Goal: Browse casually: Explore the website without a specific task or goal

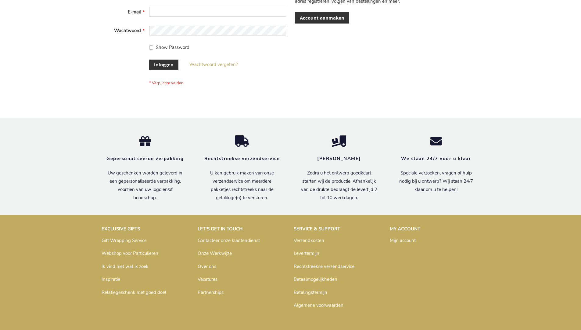
scroll to position [207, 0]
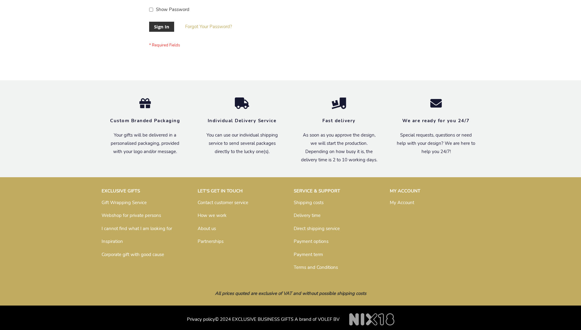
scroll to position [196, 0]
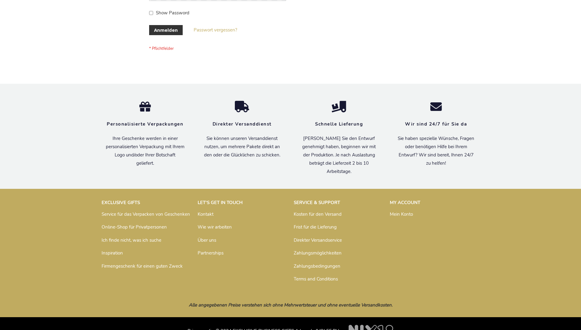
scroll to position [204, 0]
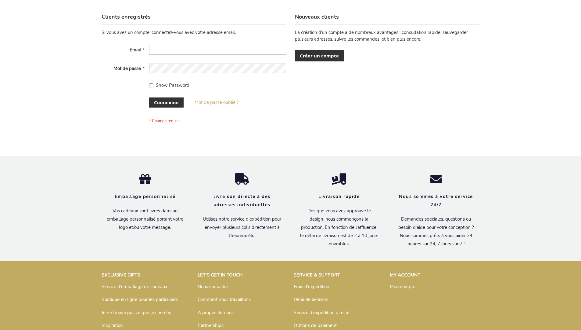
scroll to position [211, 0]
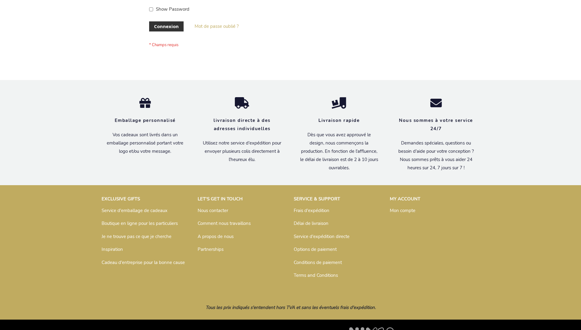
scroll to position [211, 0]
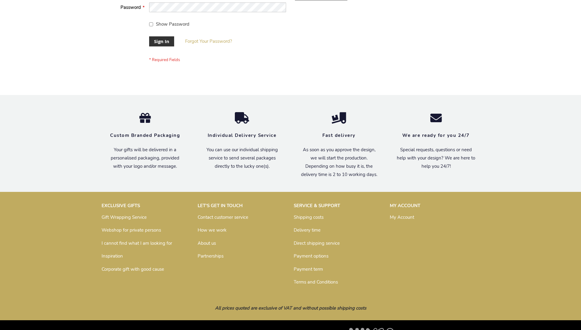
scroll to position [196, 0]
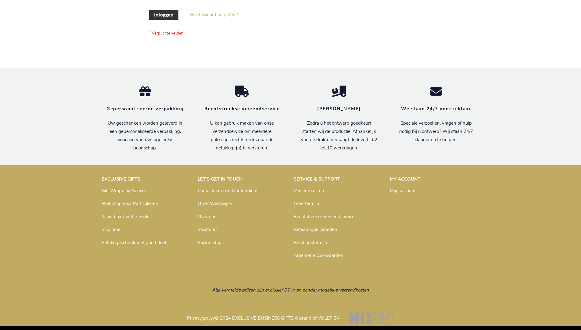
scroll to position [207, 0]
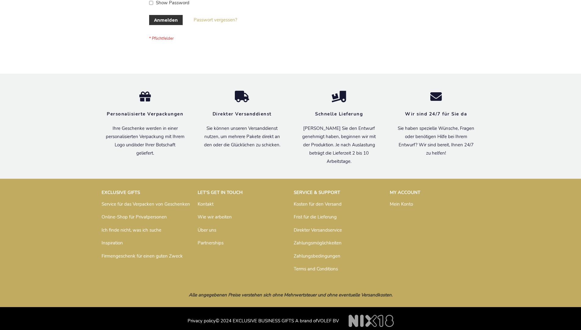
scroll to position [204, 0]
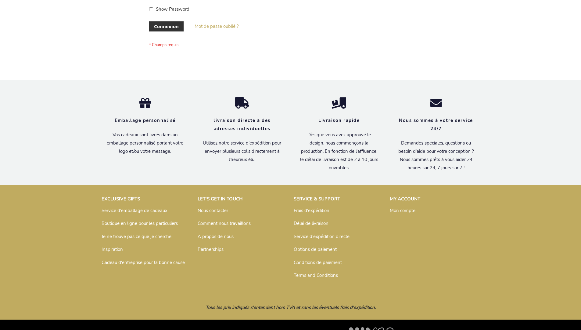
scroll to position [211, 0]
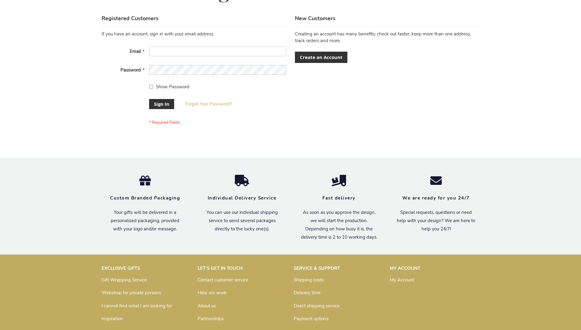
scroll to position [196, 0]
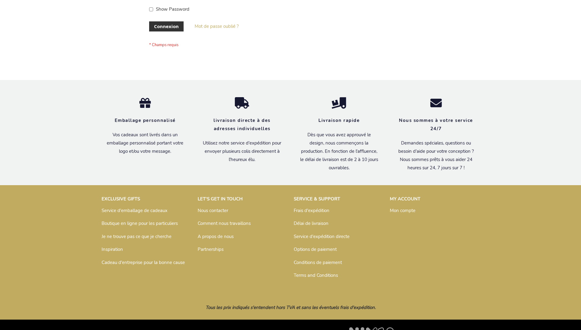
scroll to position [211, 0]
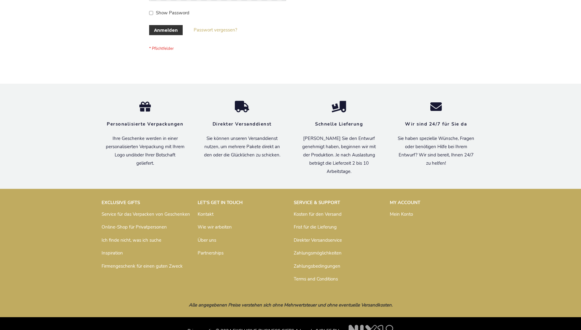
scroll to position [204, 0]
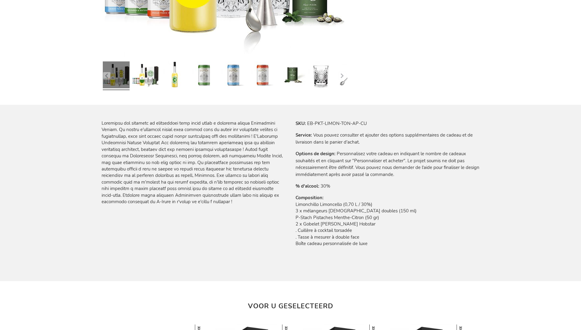
scroll to position [691, 0]
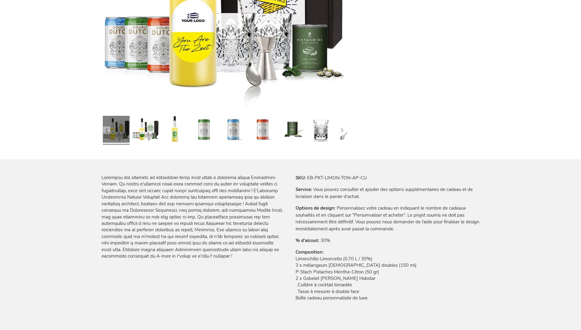
scroll to position [691, 0]
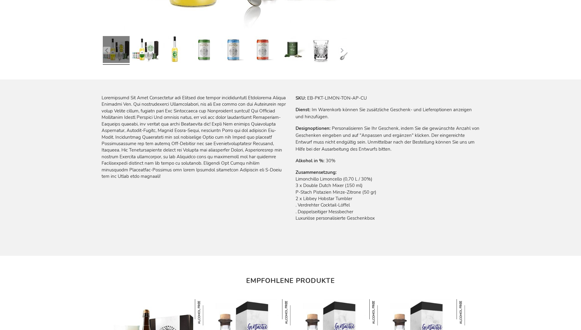
scroll to position [685, 0]
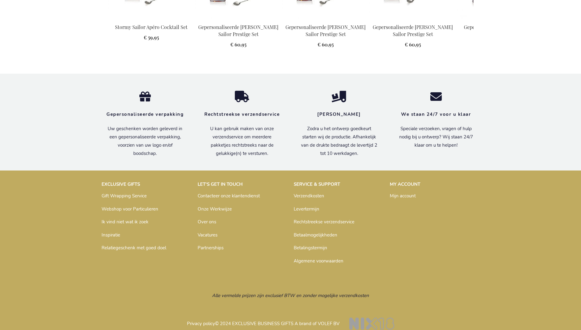
scroll to position [798, 0]
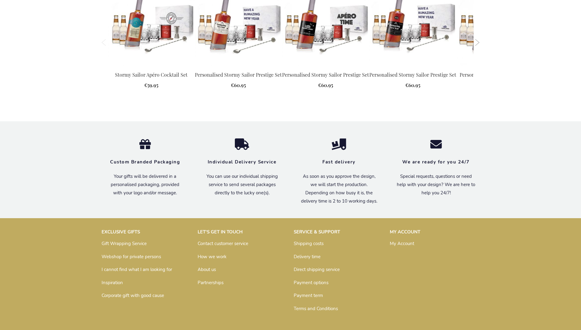
scroll to position [787, 0]
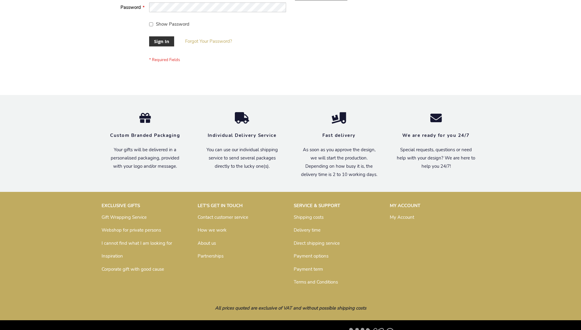
scroll to position [196, 0]
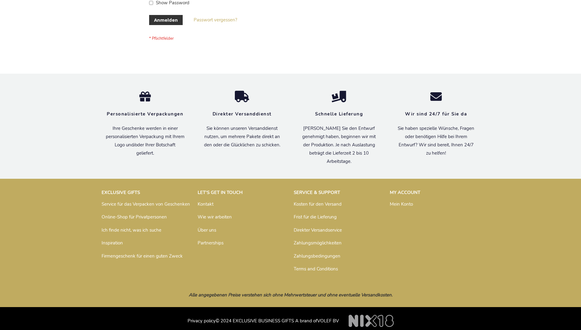
scroll to position [204, 0]
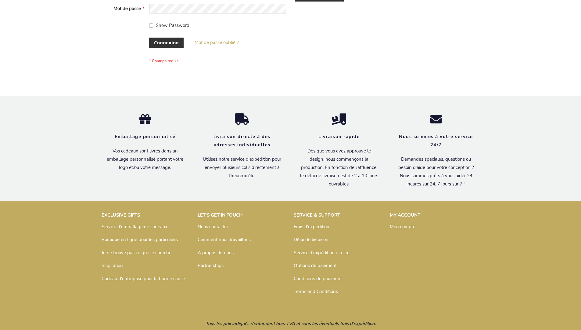
scroll to position [211, 0]
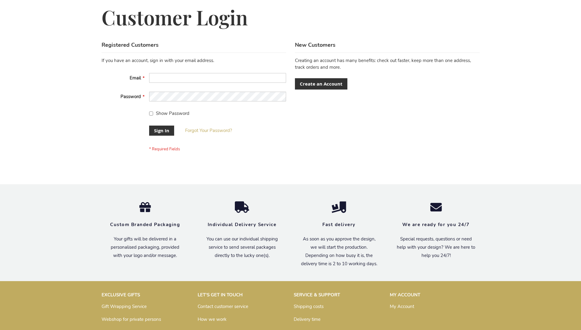
scroll to position [196, 0]
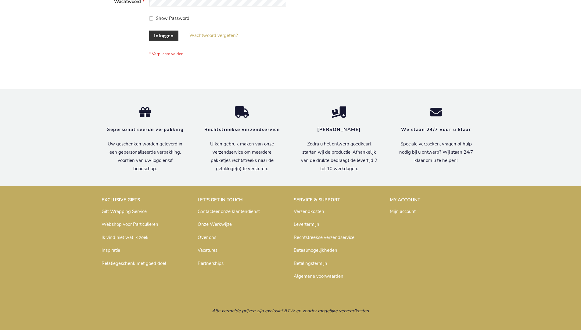
scroll to position [207, 0]
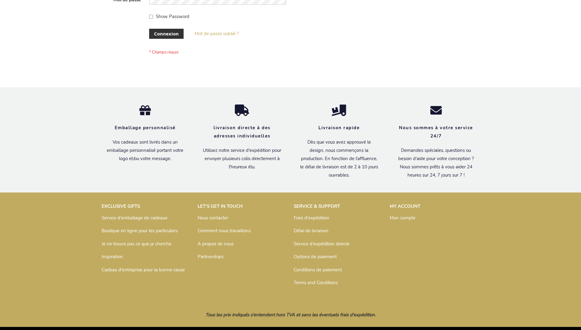
scroll to position [211, 0]
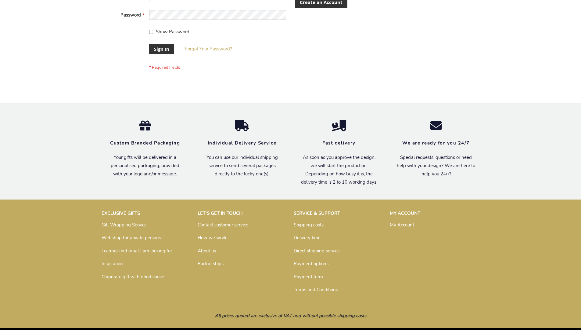
scroll to position [196, 0]
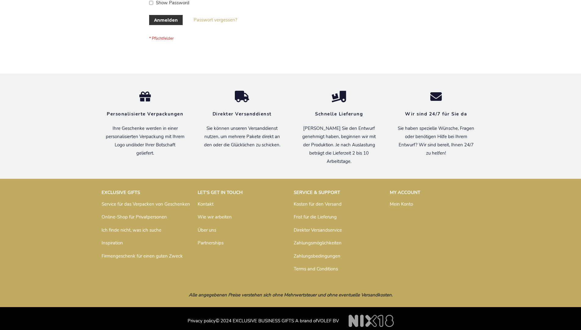
scroll to position [204, 0]
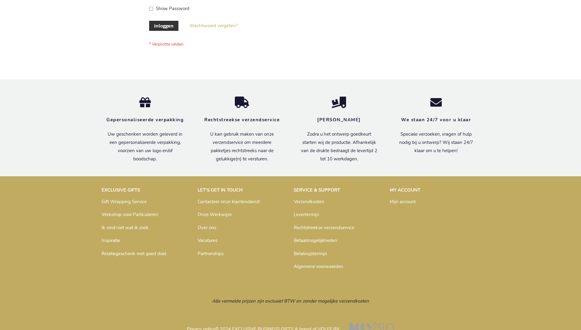
scroll to position [203, 0]
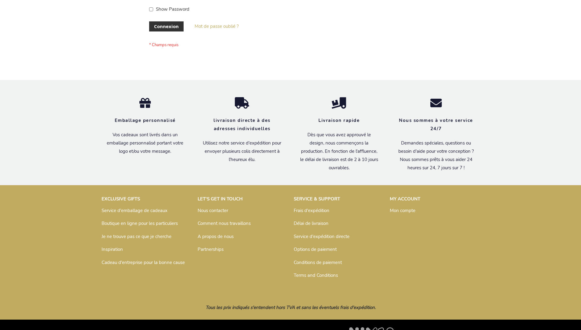
scroll to position [211, 0]
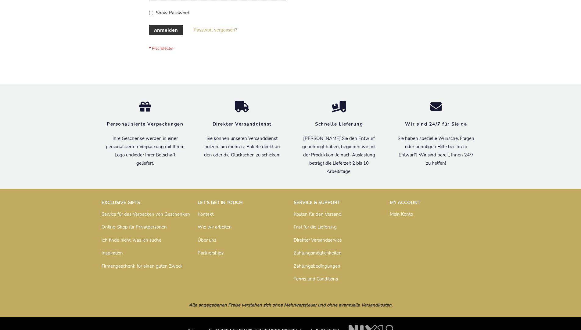
scroll to position [204, 0]
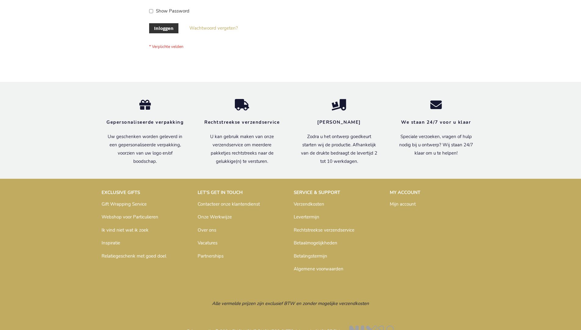
scroll to position [207, 0]
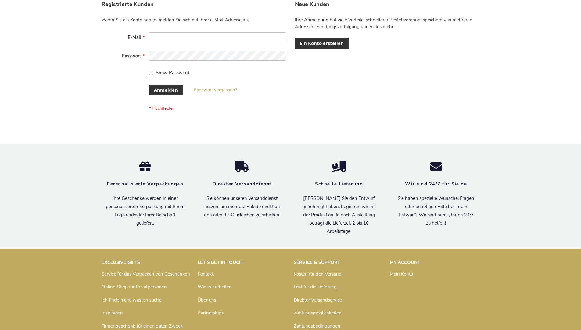
scroll to position [204, 0]
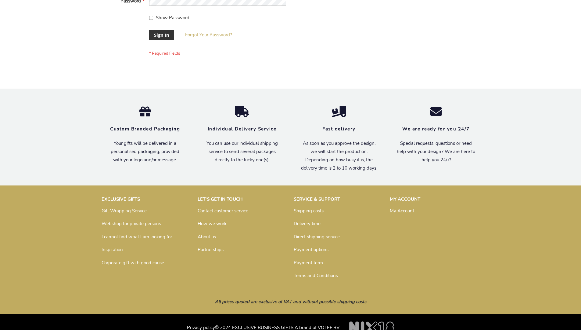
scroll to position [196, 0]
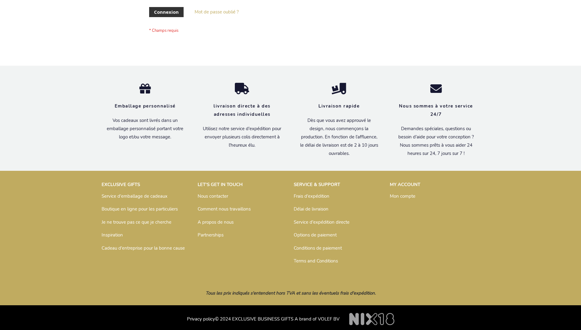
scroll to position [211, 0]
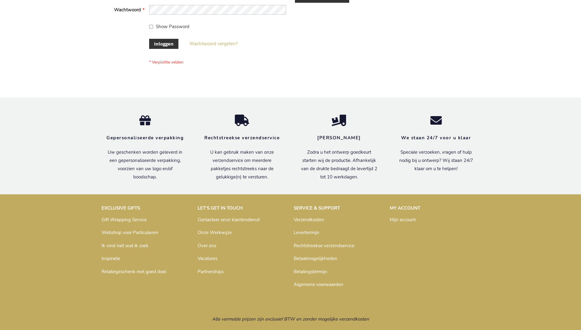
scroll to position [207, 0]
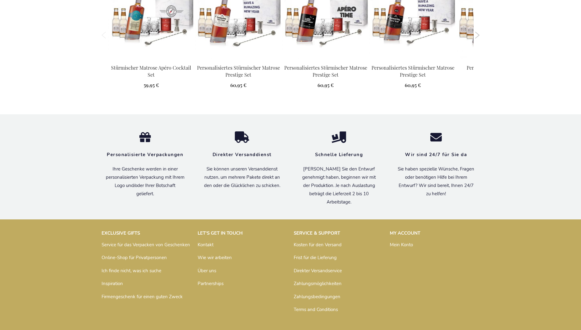
scroll to position [809, 0]
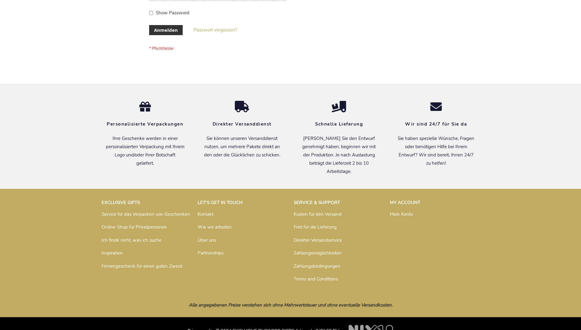
scroll to position [204, 0]
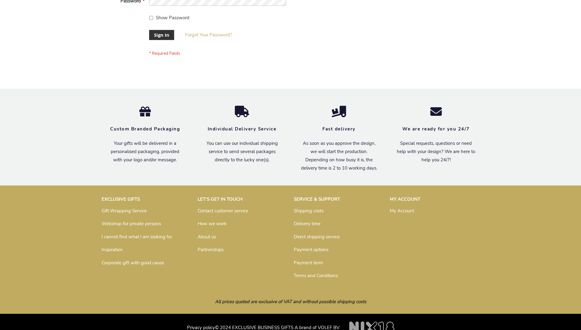
scroll to position [196, 0]
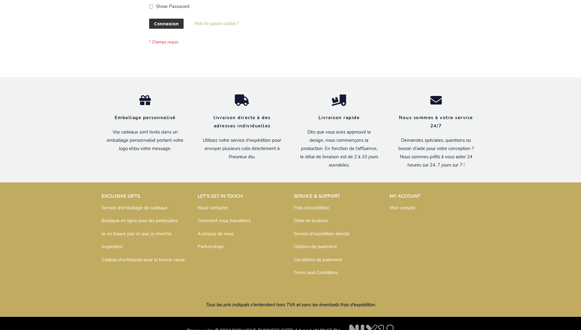
scroll to position [206, 0]
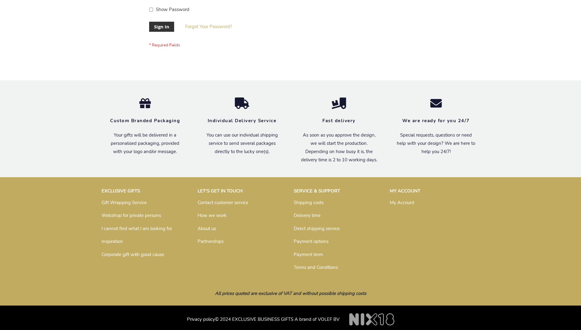
scroll to position [196, 0]
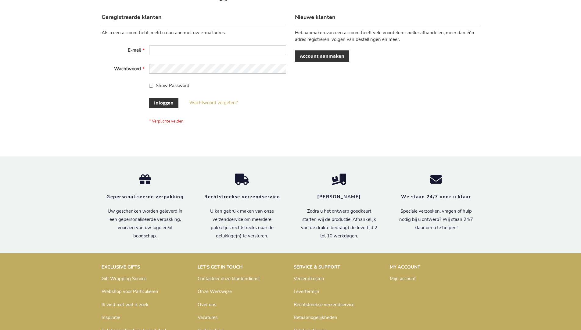
scroll to position [207, 0]
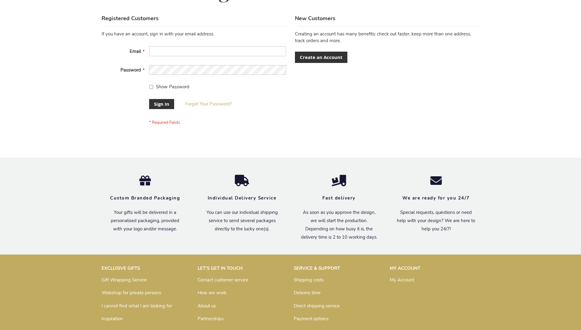
scroll to position [196, 0]
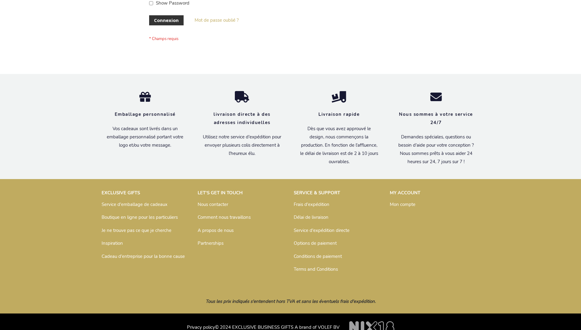
scroll to position [211, 0]
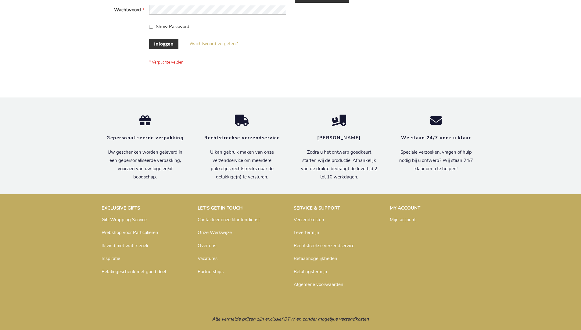
scroll to position [207, 0]
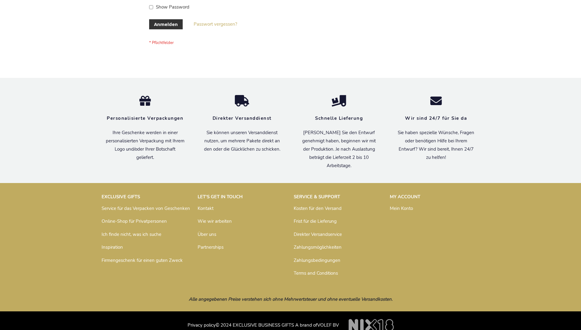
scroll to position [204, 0]
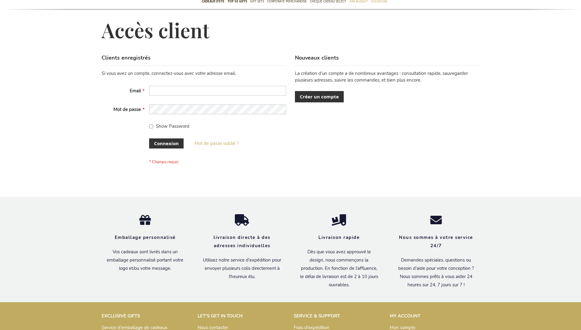
scroll to position [211, 0]
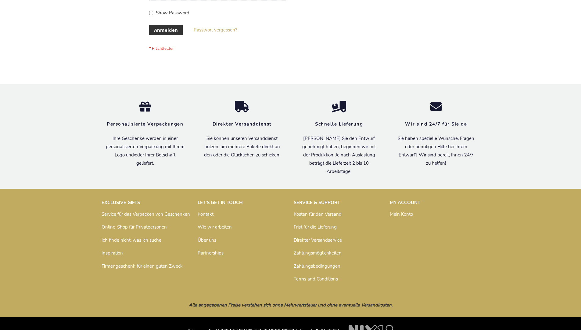
scroll to position [204, 0]
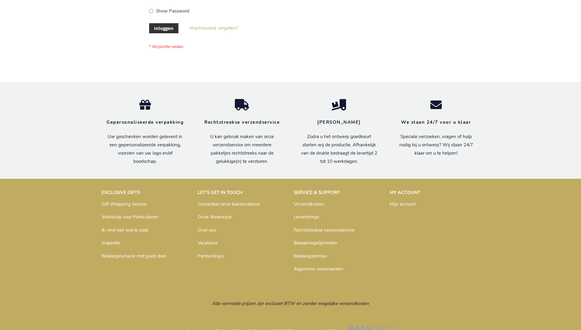
scroll to position [207, 0]
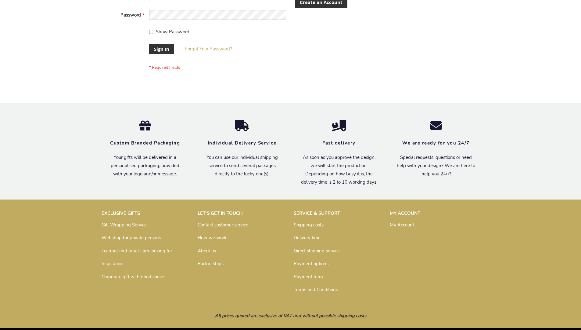
scroll to position [196, 0]
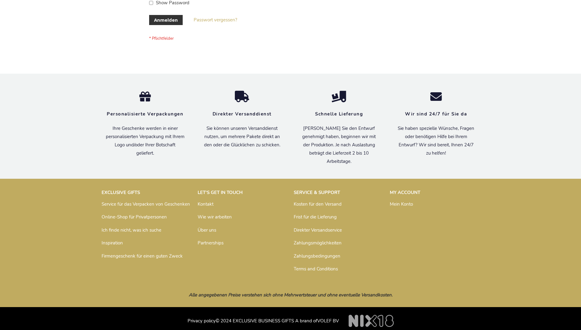
scroll to position [204, 0]
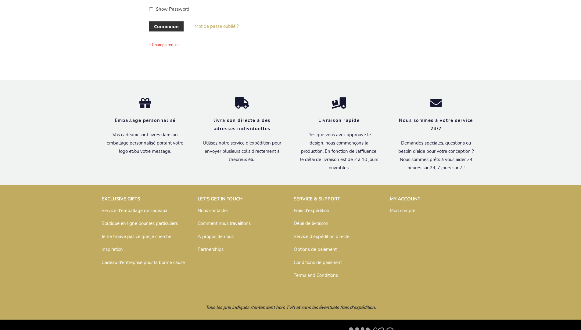
scroll to position [211, 0]
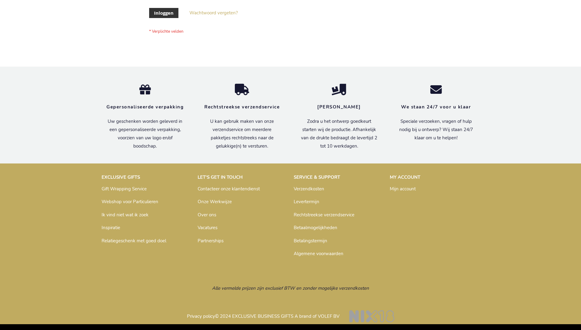
scroll to position [207, 0]
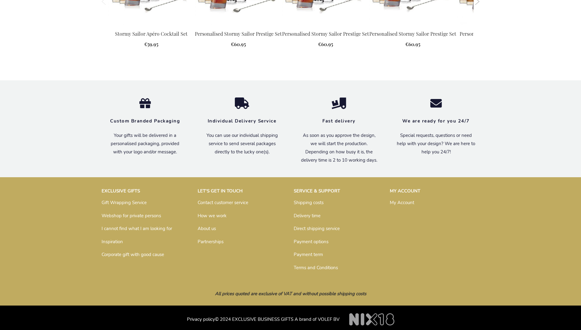
scroll to position [787, 0]
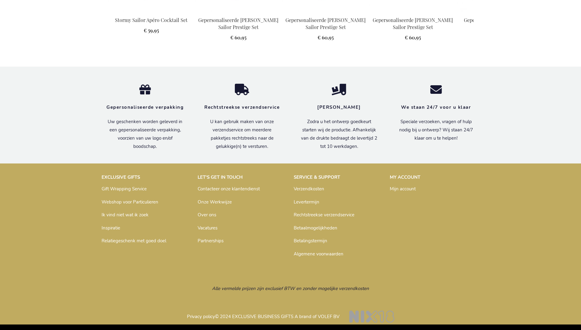
scroll to position [798, 0]
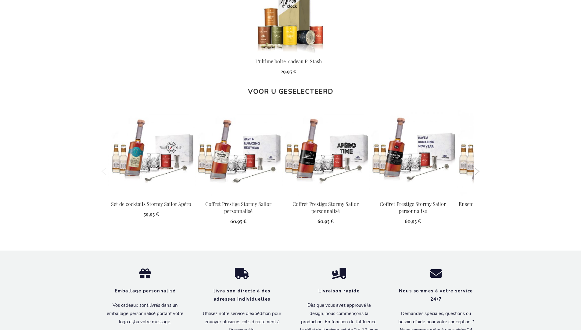
scroll to position [808, 0]
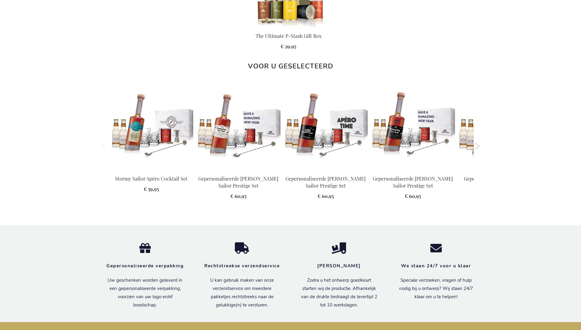
scroll to position [798, 0]
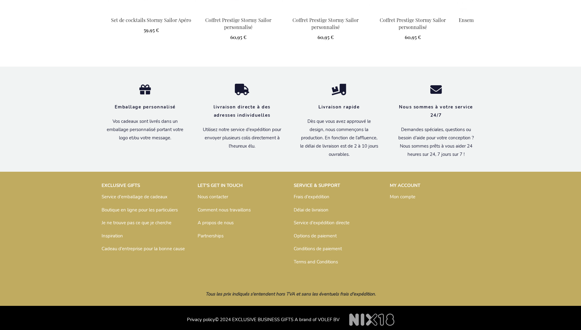
scroll to position [808, 0]
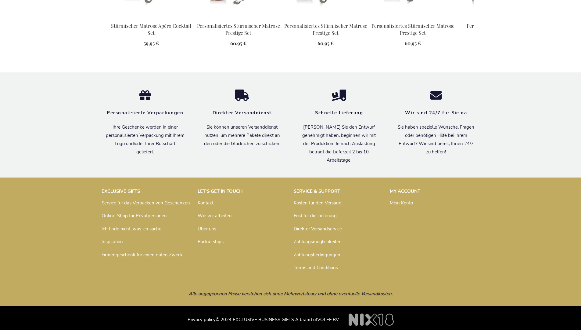
scroll to position [809, 0]
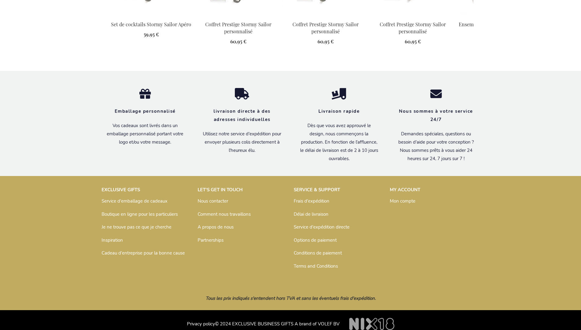
scroll to position [808, 0]
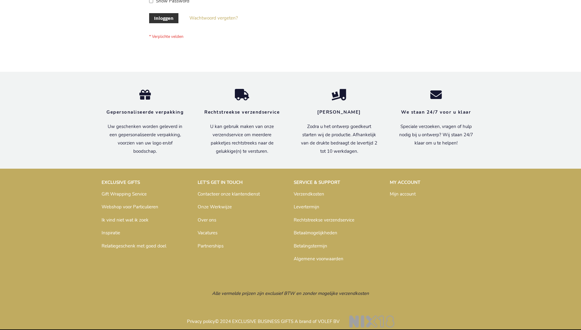
scroll to position [207, 0]
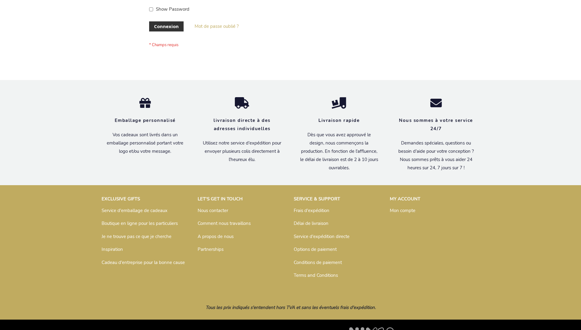
scroll to position [211, 0]
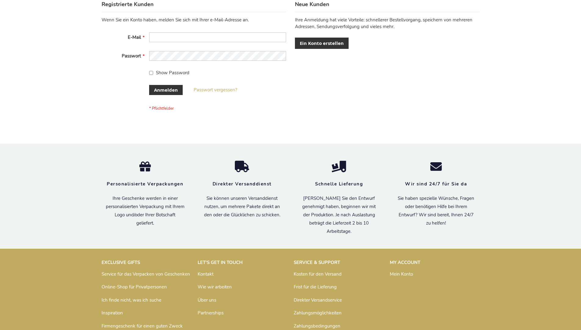
scroll to position [204, 0]
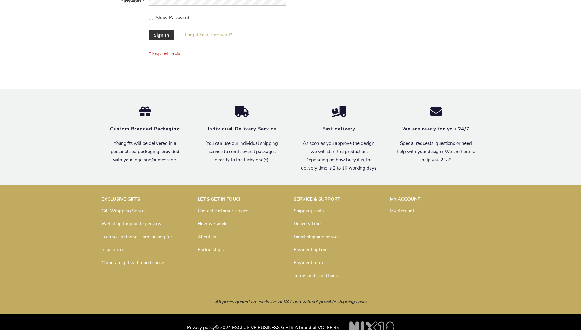
scroll to position [196, 0]
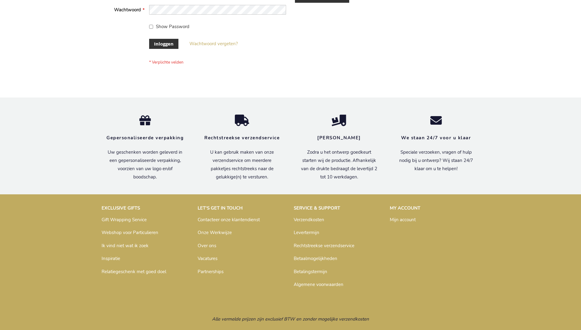
scroll to position [207, 0]
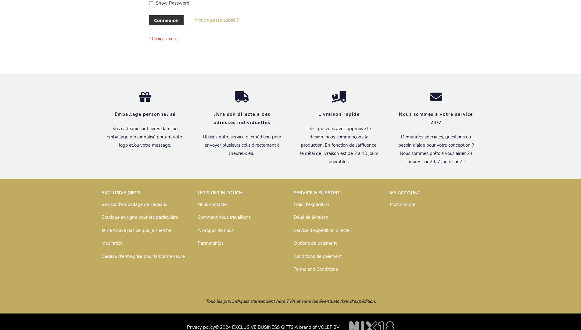
scroll to position [211, 0]
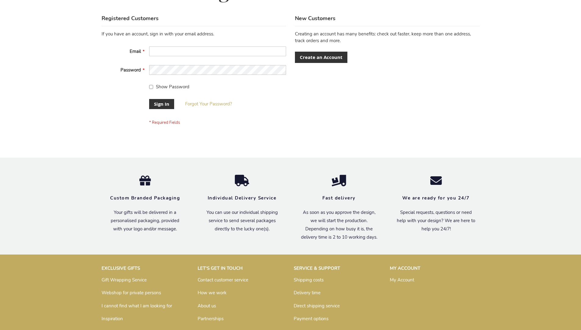
scroll to position [196, 0]
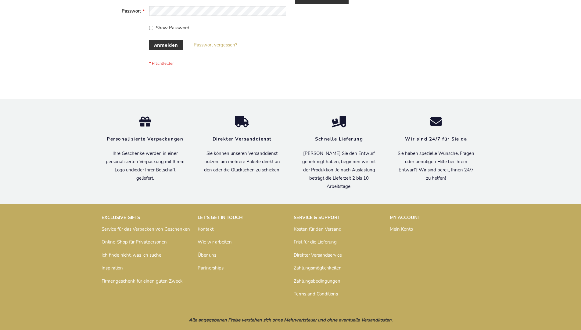
scroll to position [204, 0]
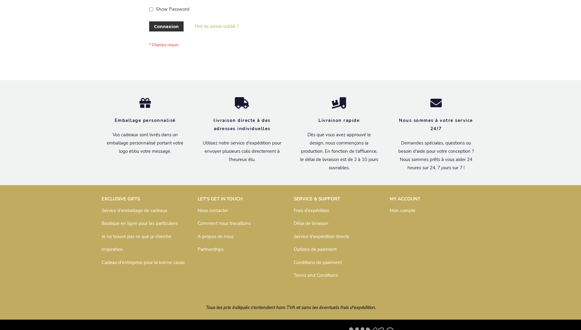
scroll to position [211, 0]
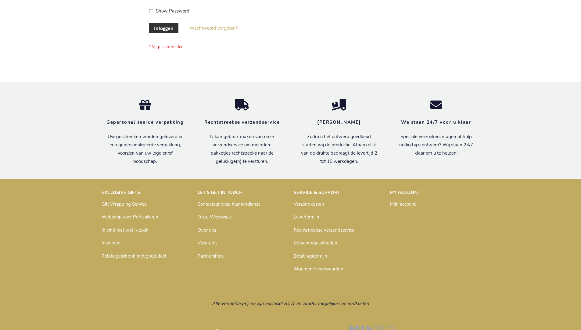
scroll to position [207, 0]
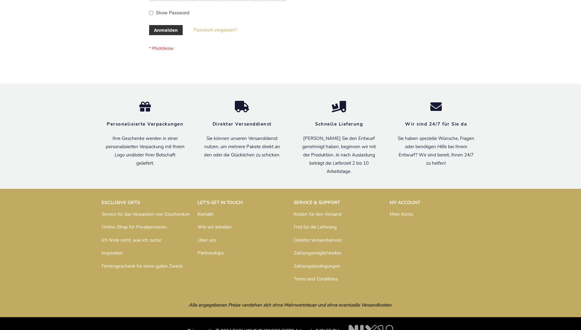
scroll to position [204, 0]
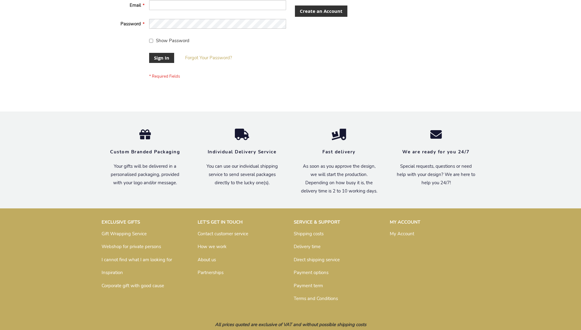
scroll to position [196, 0]
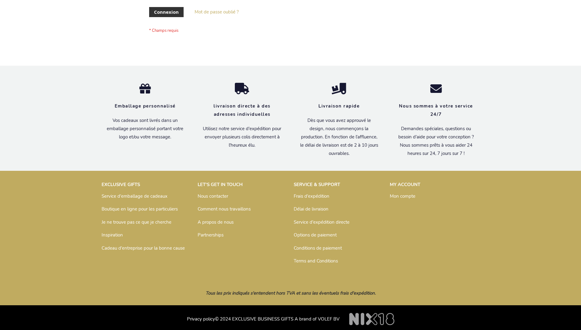
scroll to position [211, 0]
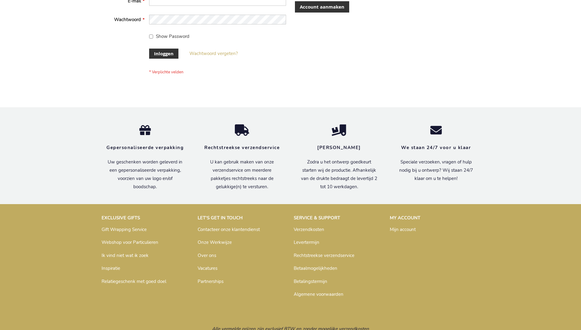
scroll to position [207, 0]
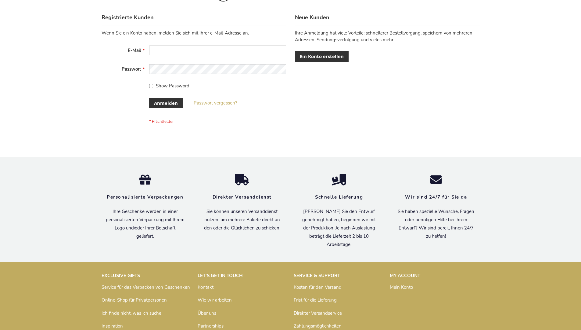
scroll to position [204, 0]
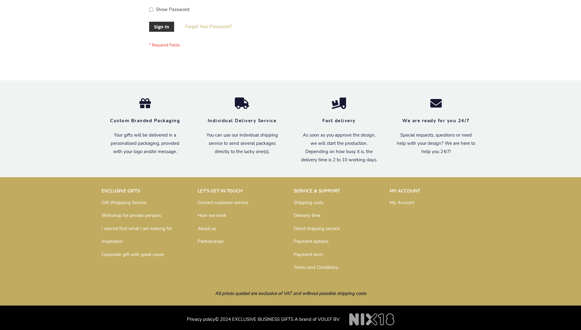
scroll to position [196, 0]
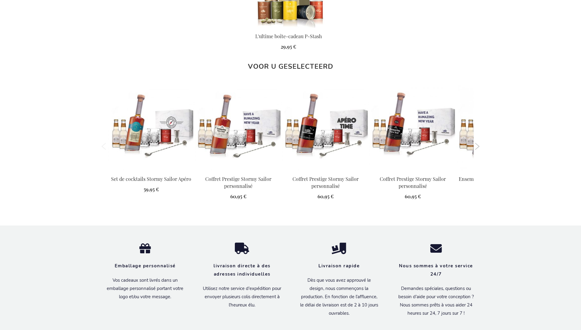
scroll to position [815, 0]
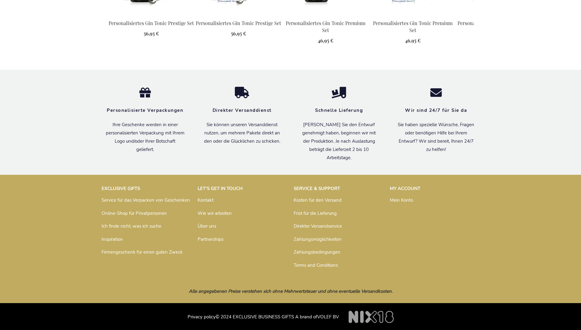
scroll to position [803, 0]
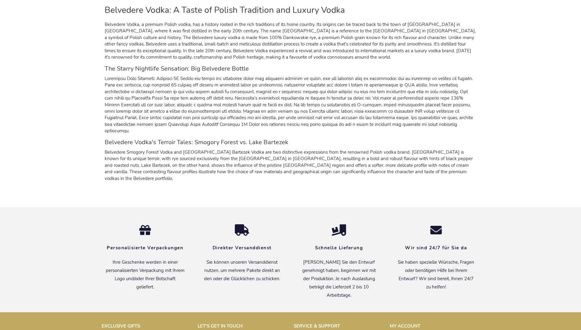
scroll to position [568, 0]
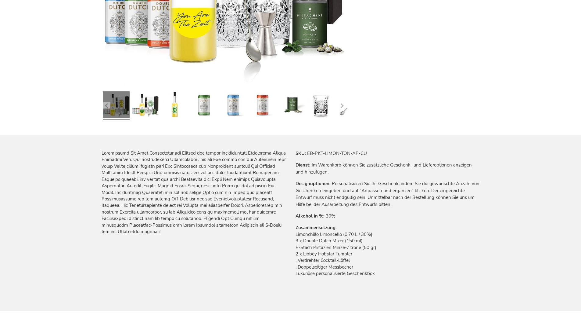
scroll to position [685, 0]
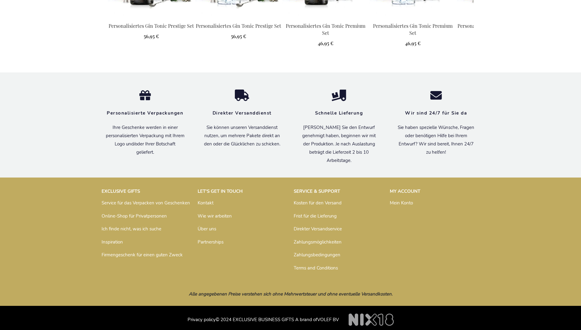
scroll to position [803, 0]
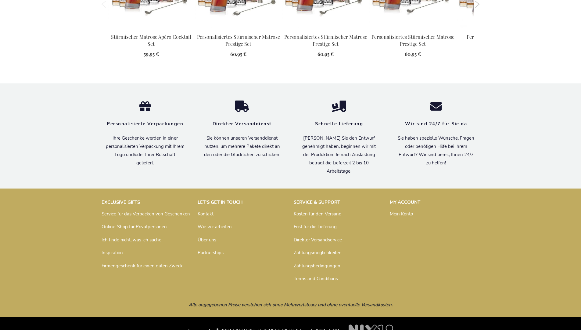
scroll to position [815, 0]
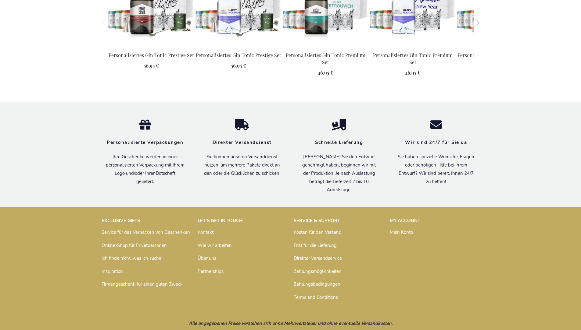
scroll to position [803, 0]
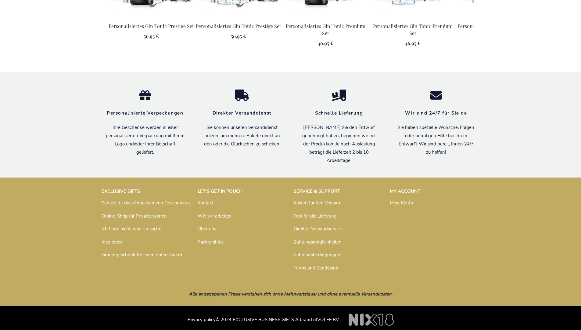
scroll to position [822, 0]
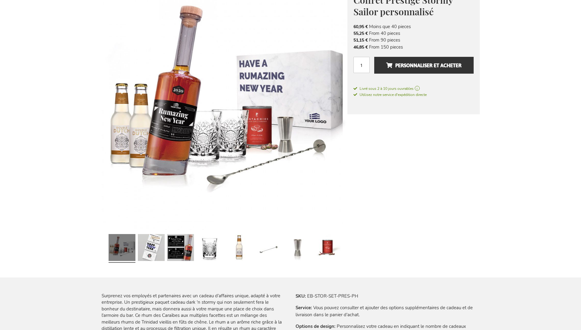
scroll to position [821, 0]
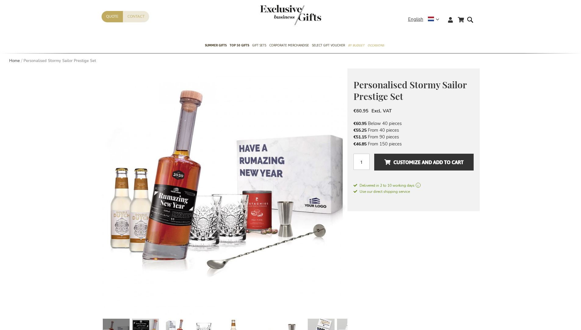
scroll to position [793, 0]
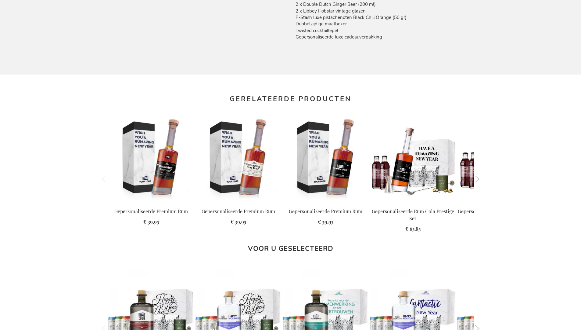
scroll to position [818, 0]
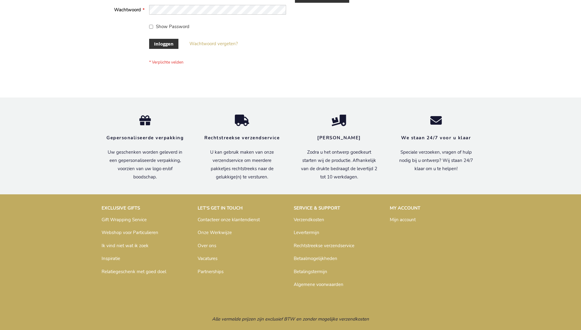
scroll to position [207, 0]
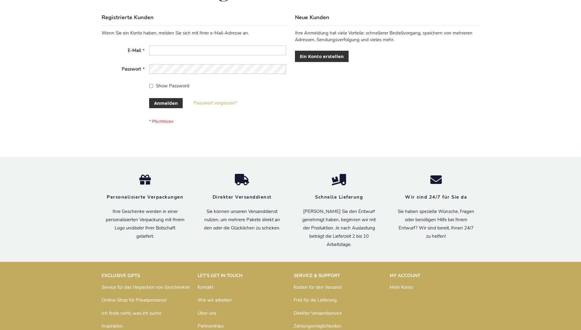
scroll to position [204, 0]
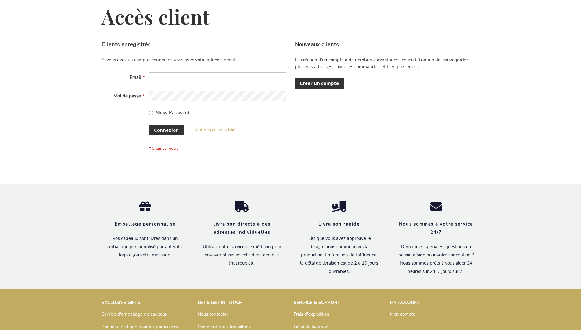
scroll to position [211, 0]
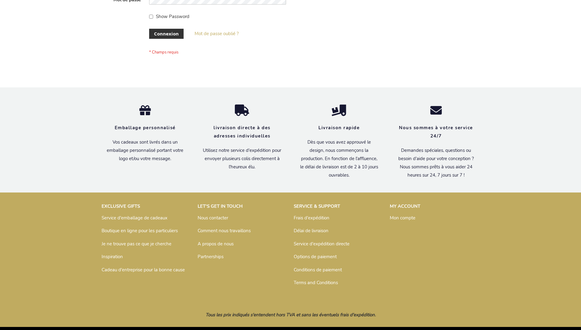
scroll to position [211, 0]
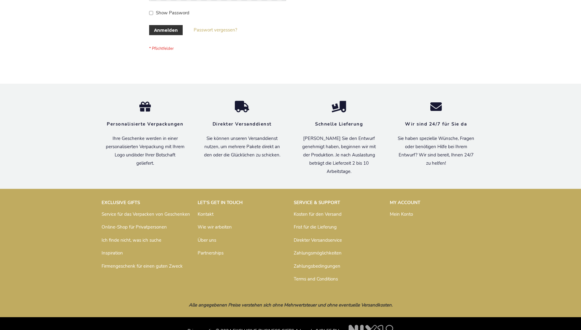
scroll to position [204, 0]
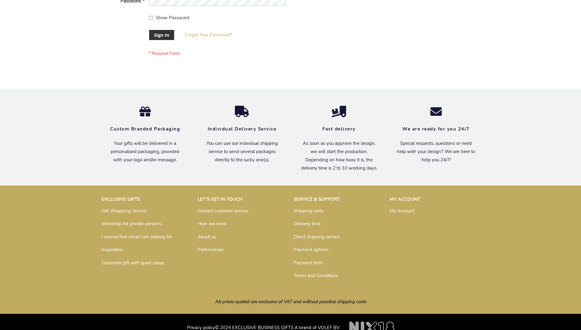
scroll to position [196, 0]
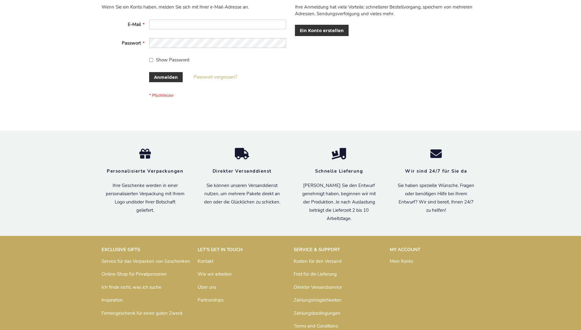
scroll to position [204, 0]
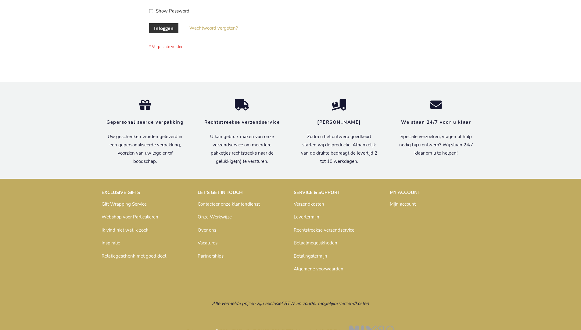
scroll to position [207, 0]
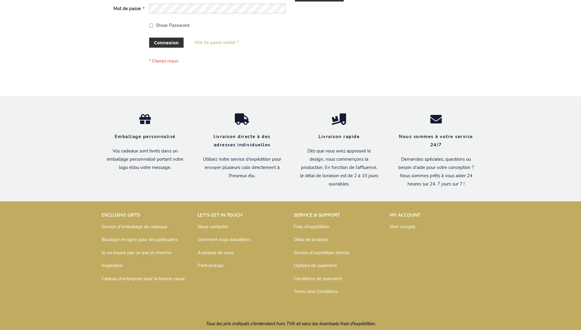
scroll to position [211, 0]
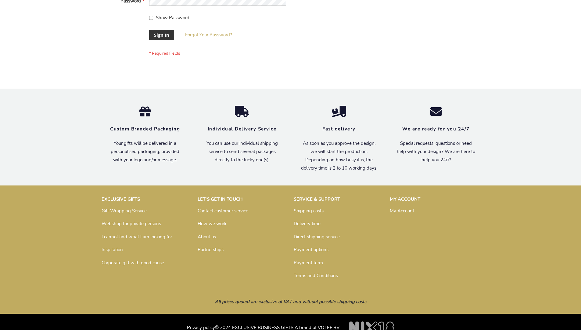
scroll to position [196, 0]
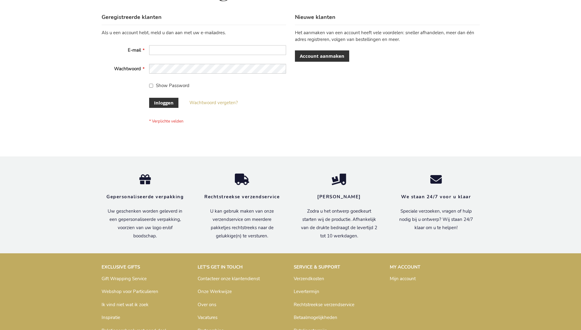
scroll to position [207, 0]
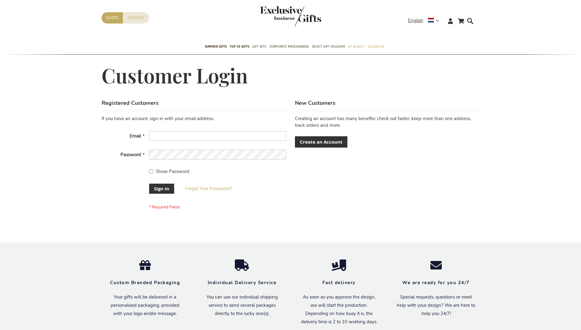
scroll to position [196, 0]
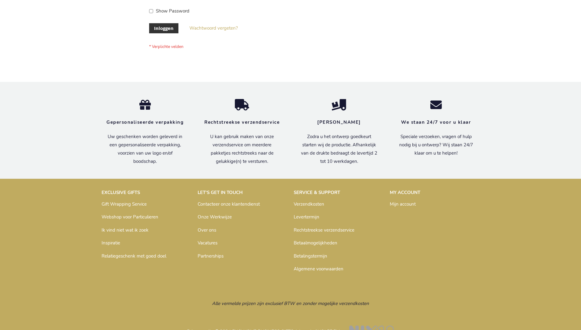
scroll to position [207, 0]
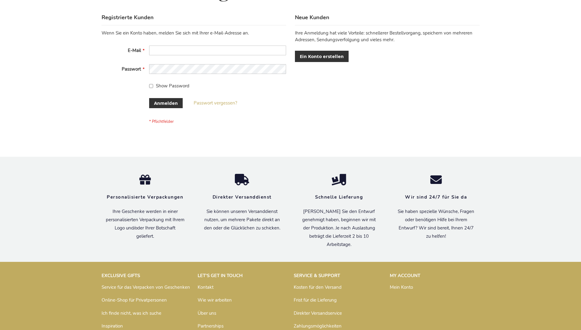
scroll to position [204, 0]
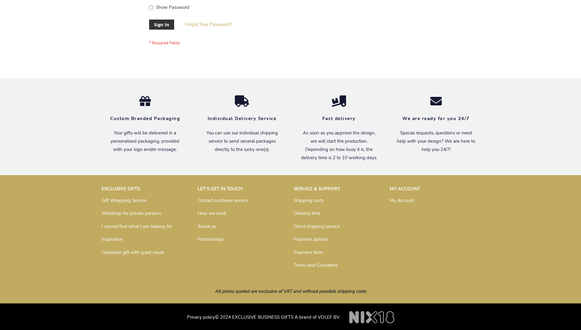
scroll to position [196, 0]
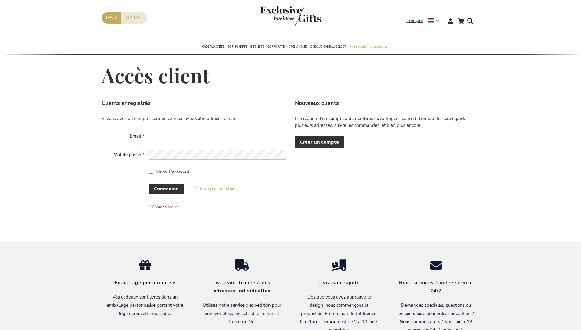
scroll to position [211, 0]
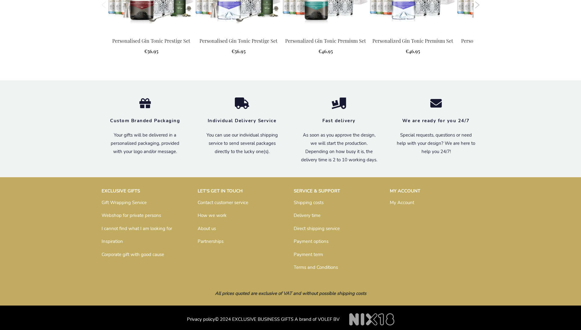
scroll to position [793, 0]
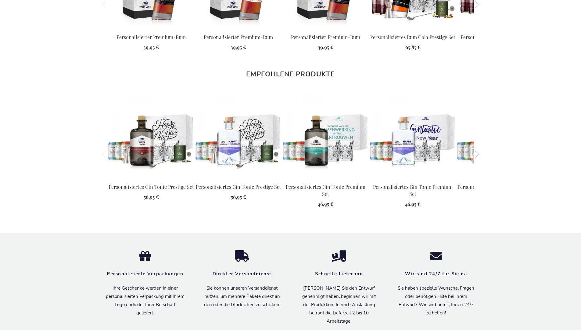
scroll to position [822, 0]
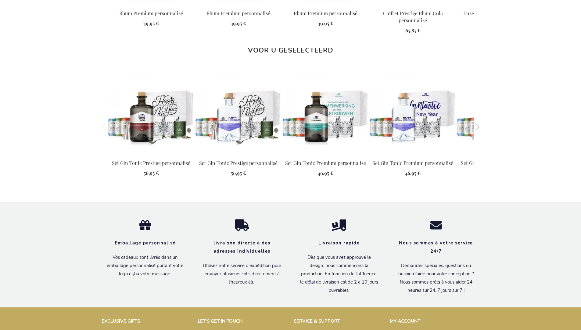
scroll to position [821, 0]
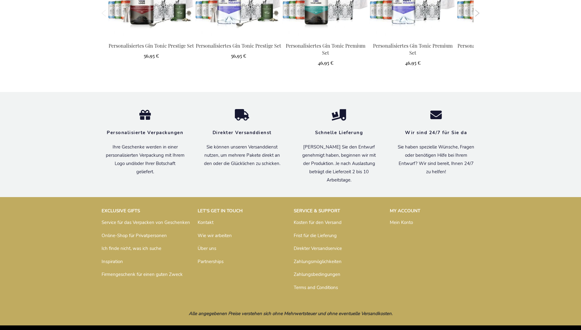
scroll to position [822, 0]
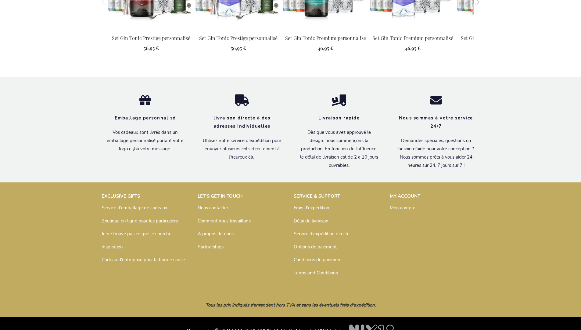
scroll to position [821, 0]
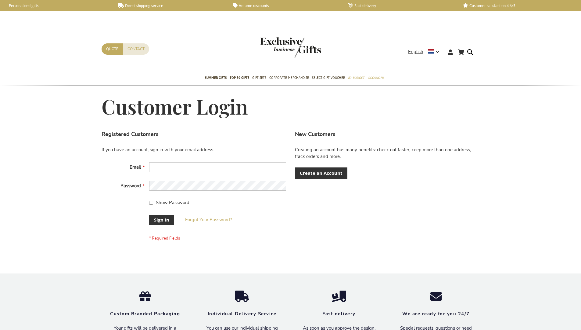
scroll to position [196, 0]
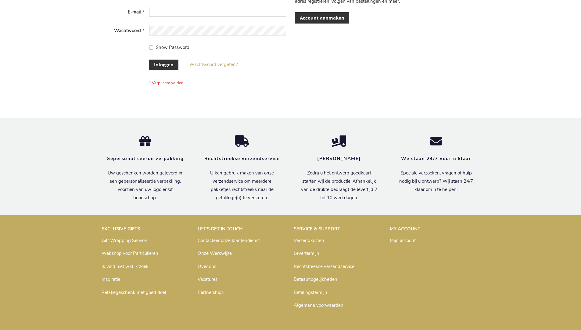
scroll to position [207, 0]
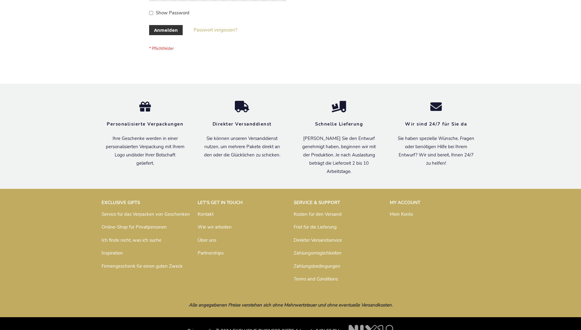
scroll to position [204, 0]
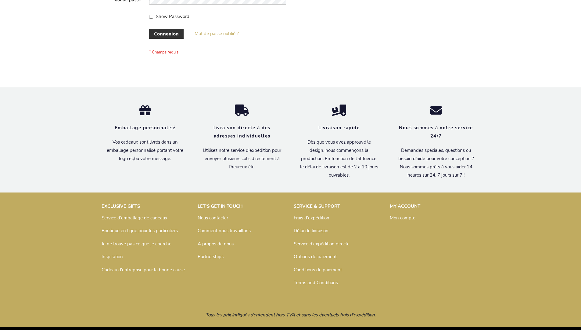
scroll to position [211, 0]
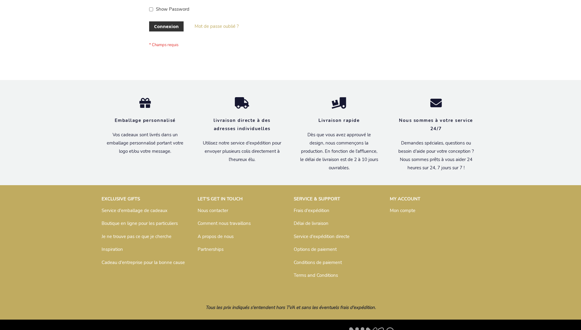
scroll to position [211, 0]
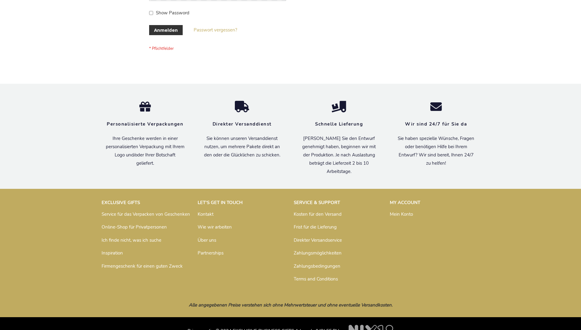
scroll to position [204, 0]
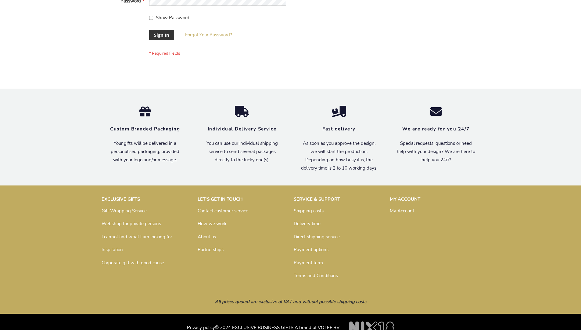
scroll to position [196, 0]
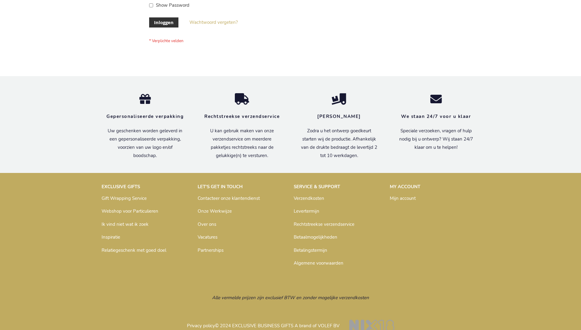
scroll to position [207, 0]
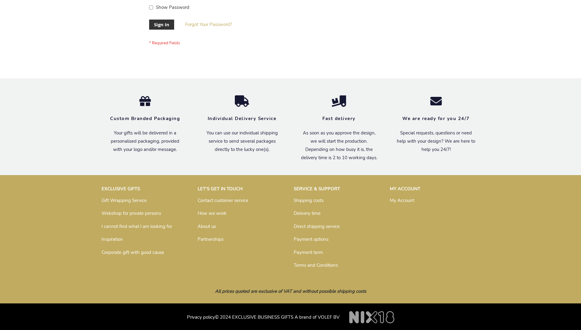
scroll to position [196, 0]
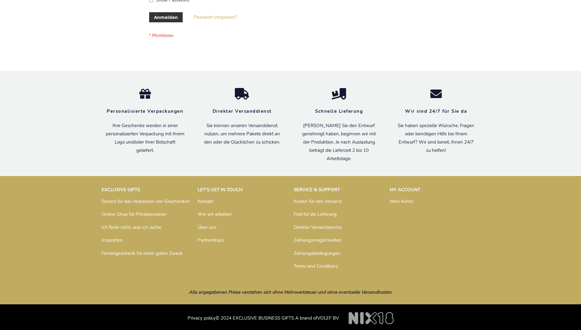
scroll to position [204, 0]
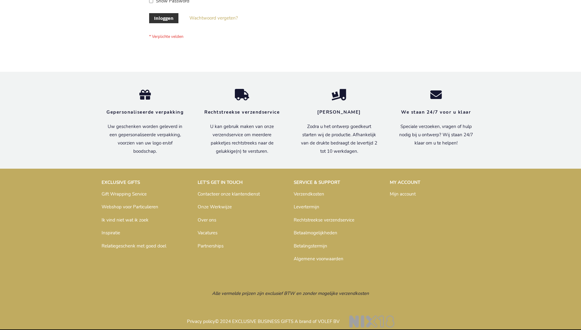
scroll to position [207, 0]
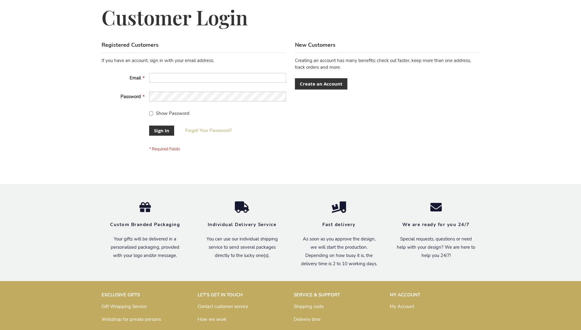
scroll to position [196, 0]
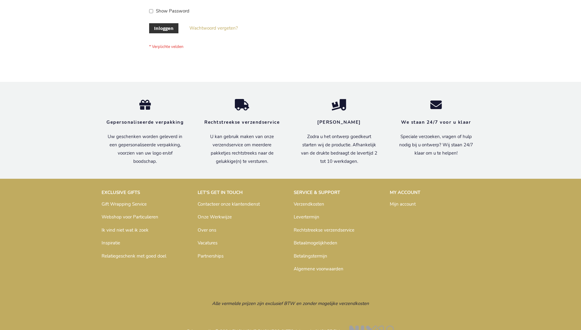
scroll to position [207, 0]
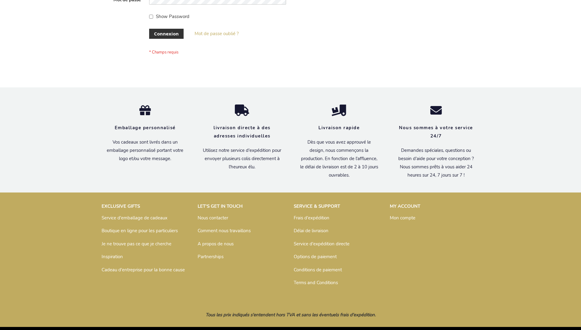
scroll to position [211, 0]
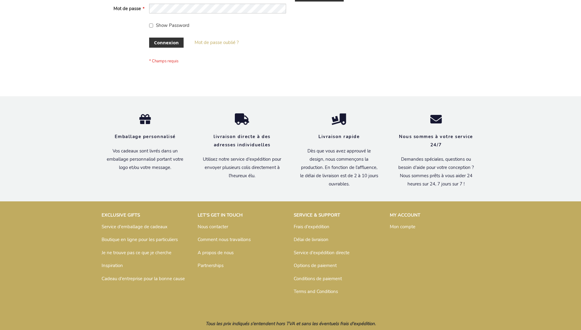
scroll to position [211, 0]
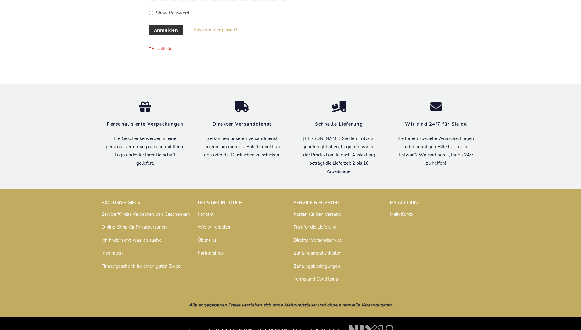
scroll to position [204, 0]
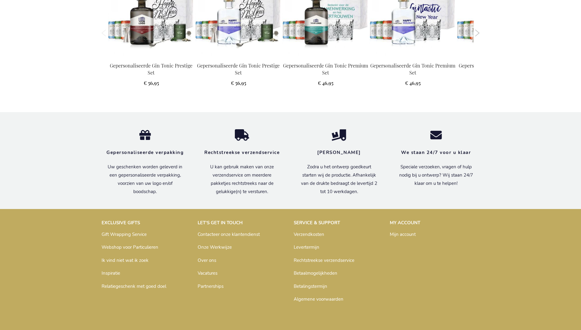
scroll to position [818, 0]
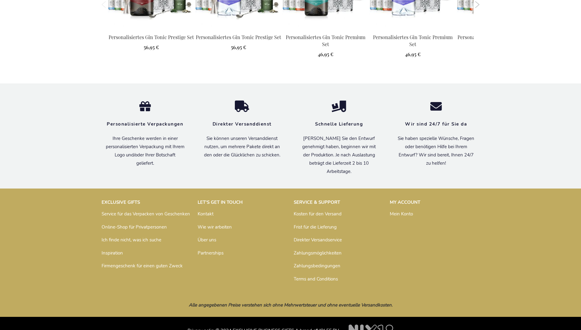
scroll to position [822, 0]
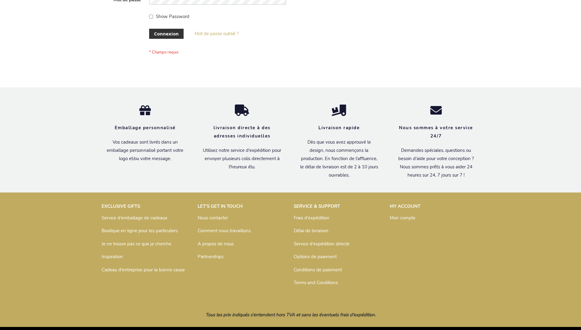
scroll to position [211, 0]
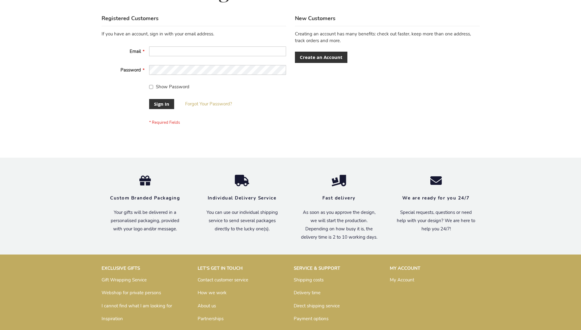
scroll to position [196, 0]
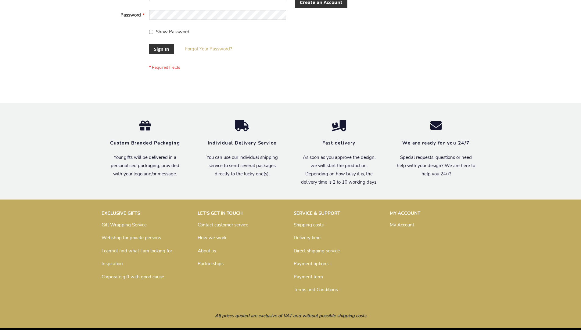
scroll to position [196, 0]
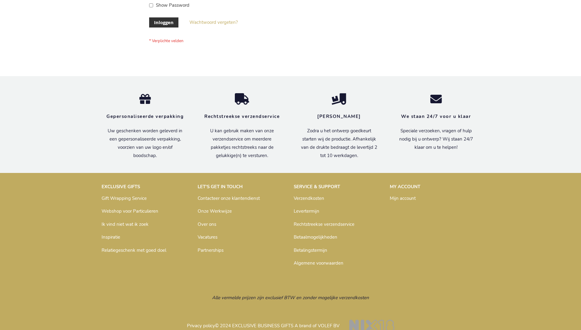
scroll to position [207, 0]
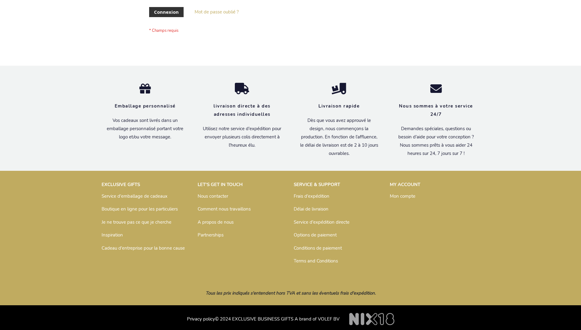
scroll to position [211, 0]
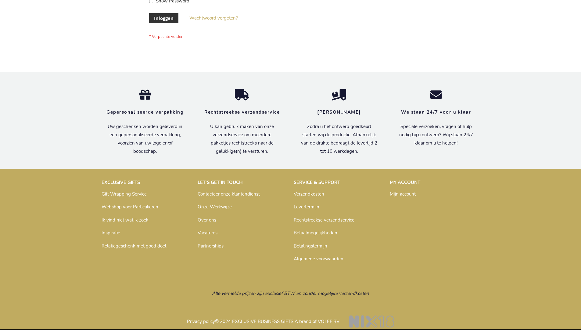
scroll to position [207, 0]
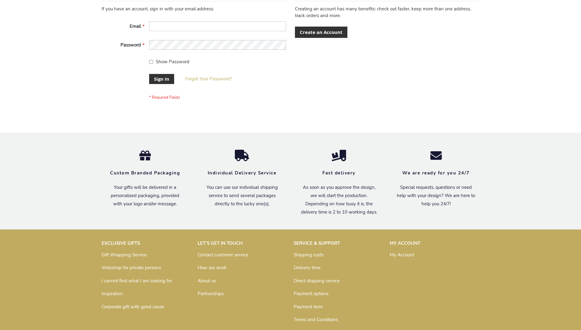
scroll to position [196, 0]
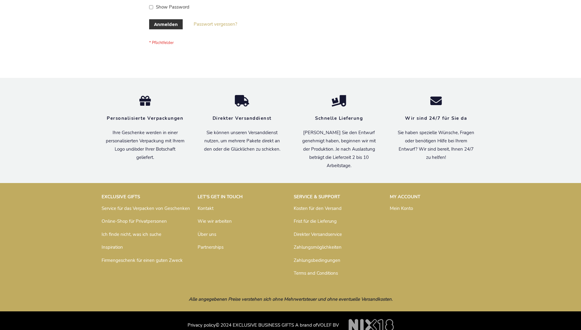
scroll to position [204, 0]
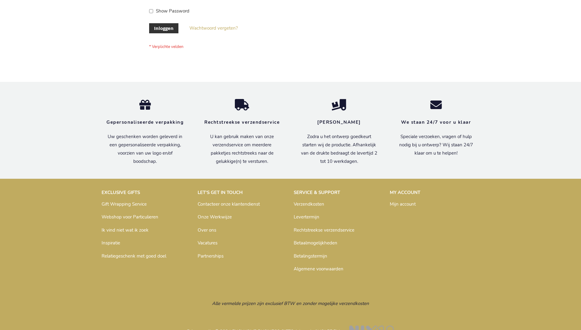
scroll to position [207, 0]
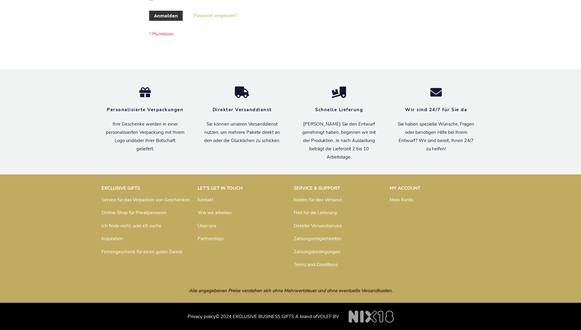
scroll to position [204, 0]
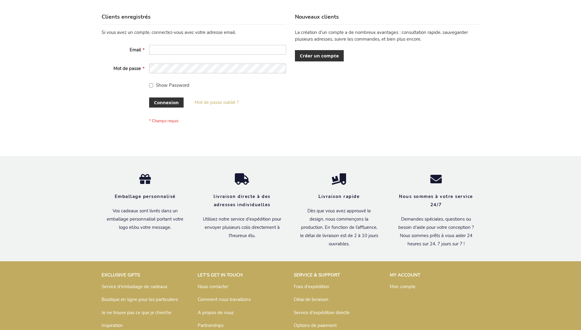
scroll to position [211, 0]
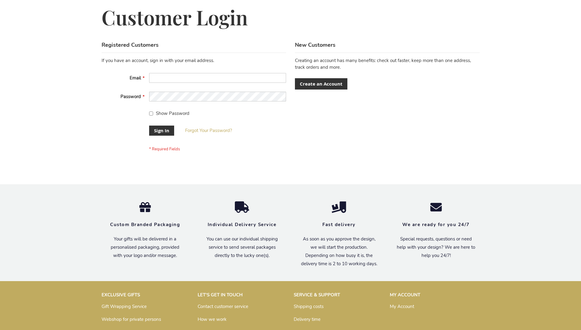
scroll to position [196, 0]
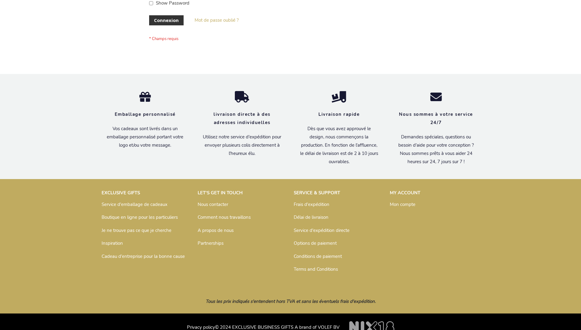
scroll to position [211, 0]
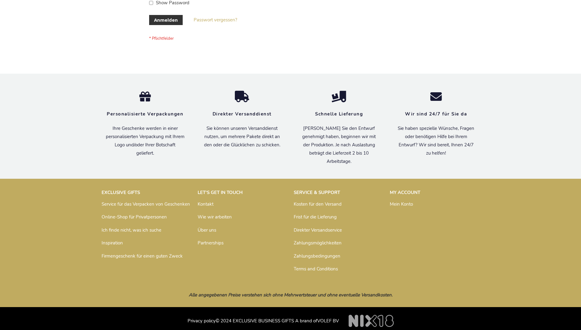
scroll to position [204, 0]
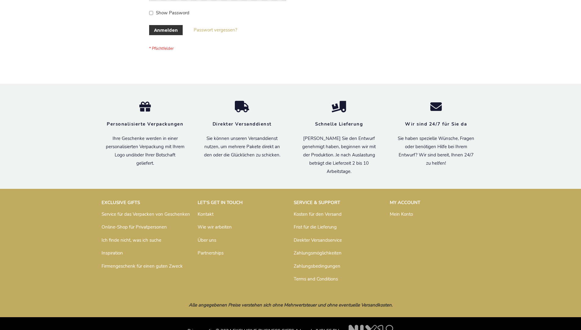
scroll to position [204, 0]
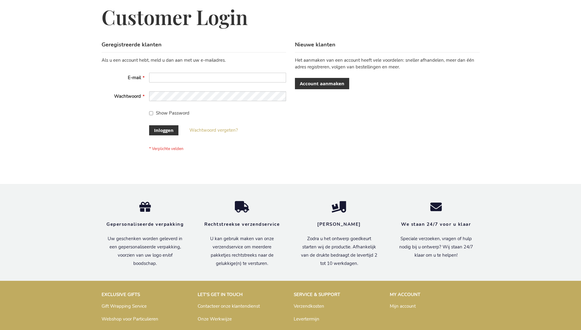
scroll to position [207, 0]
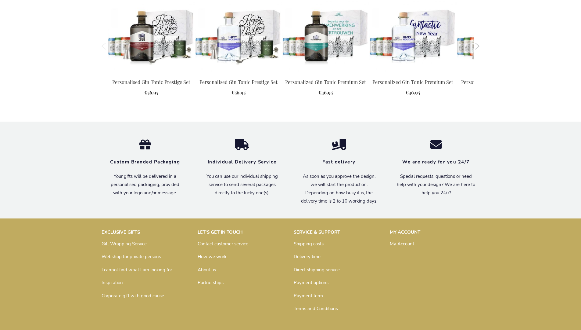
scroll to position [793, 0]
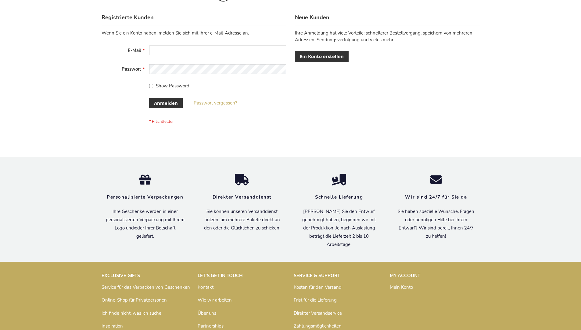
scroll to position [204, 0]
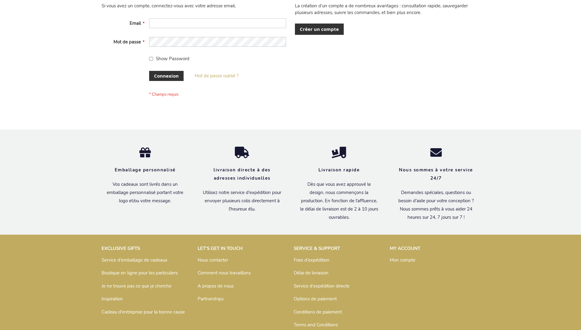
scroll to position [211, 0]
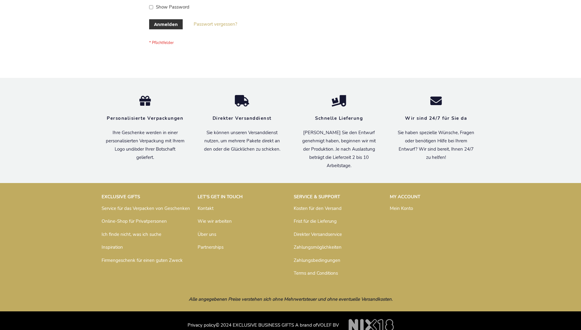
scroll to position [204, 0]
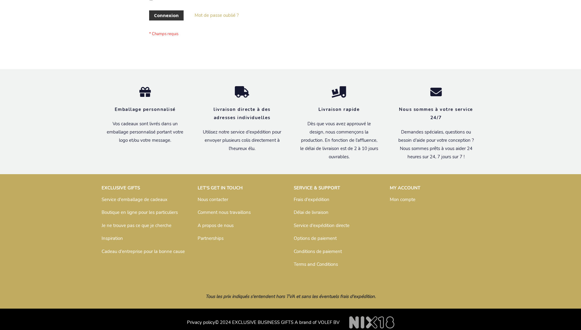
scroll to position [211, 0]
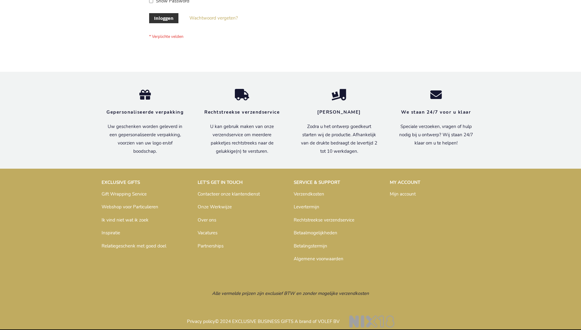
scroll to position [207, 0]
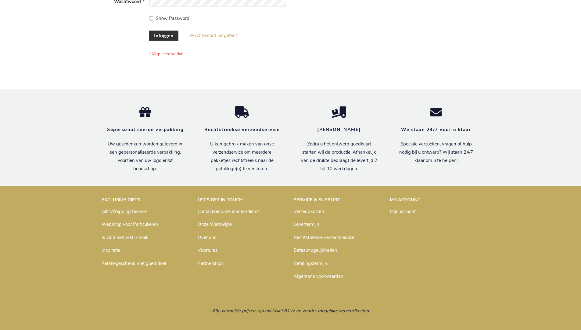
scroll to position [207, 0]
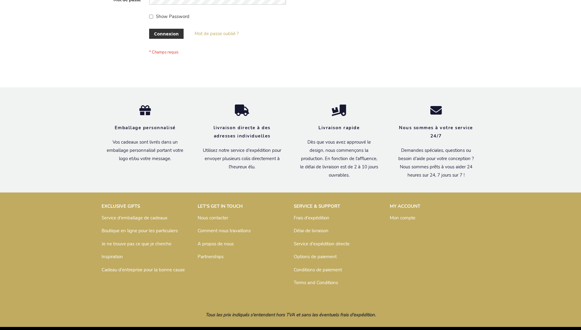
scroll to position [211, 0]
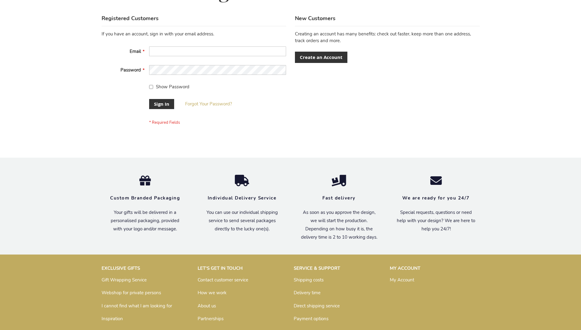
scroll to position [196, 0]
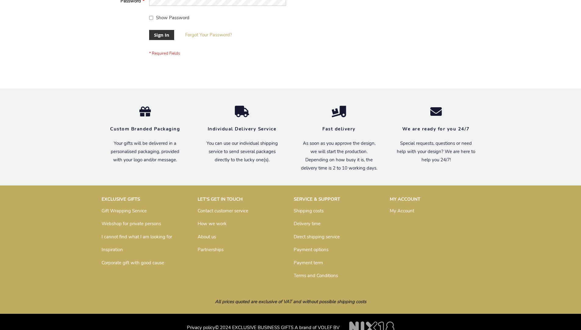
scroll to position [196, 0]
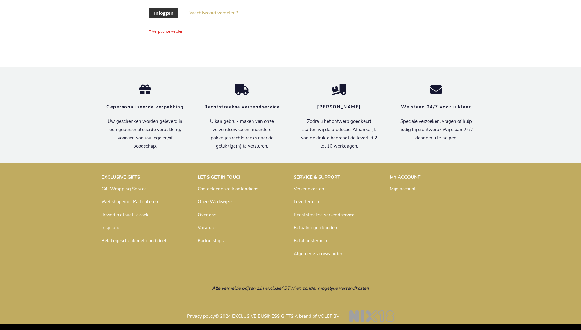
scroll to position [207, 0]
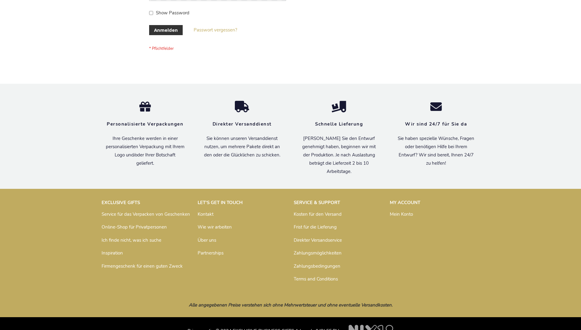
scroll to position [204, 0]
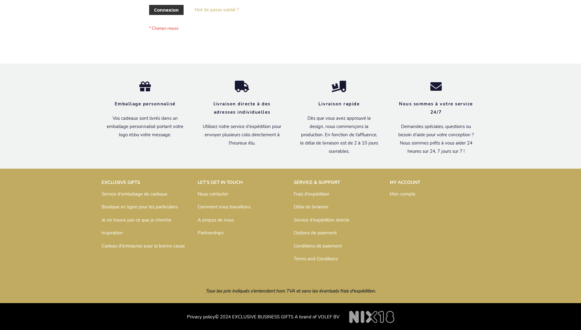
scroll to position [211, 0]
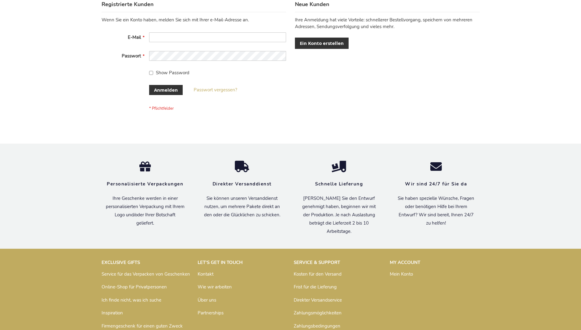
scroll to position [204, 0]
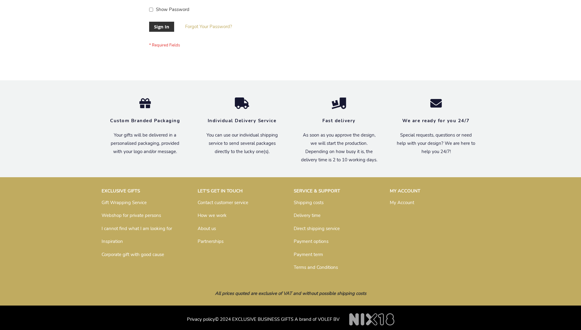
scroll to position [196, 0]
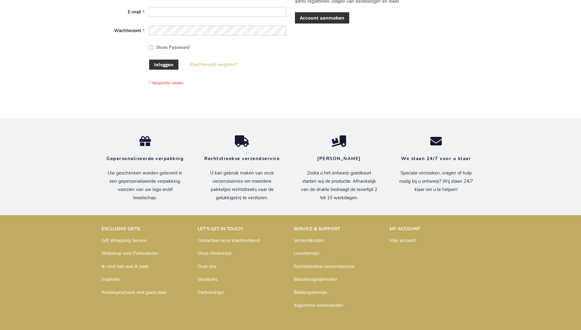
scroll to position [207, 0]
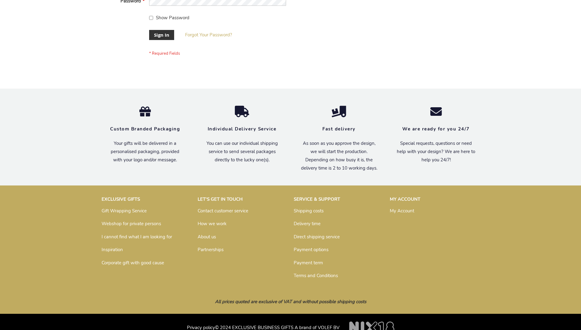
scroll to position [196, 0]
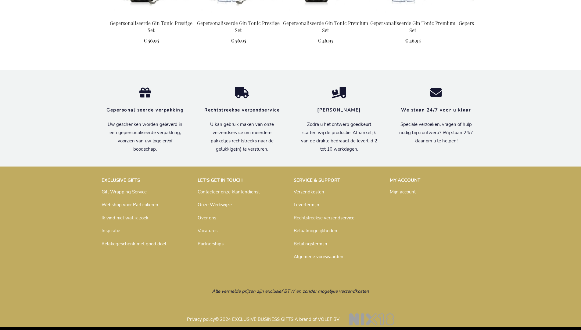
scroll to position [818, 0]
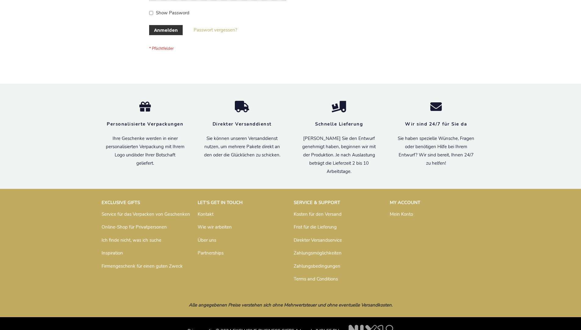
scroll to position [204, 0]
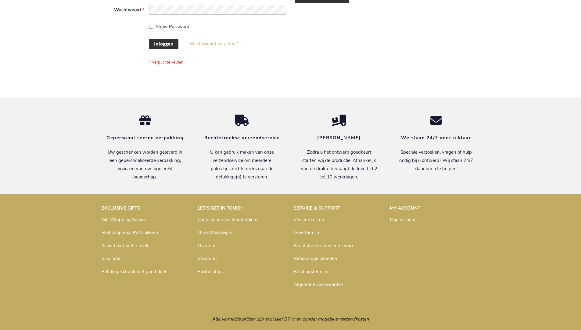
scroll to position [207, 0]
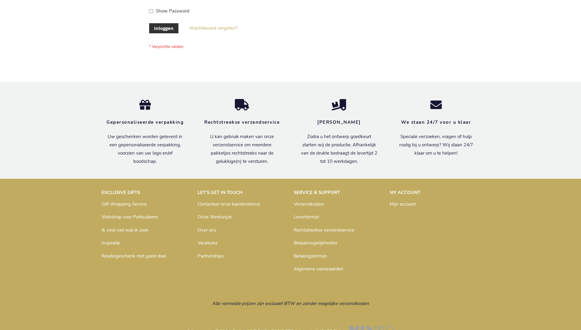
scroll to position [207, 0]
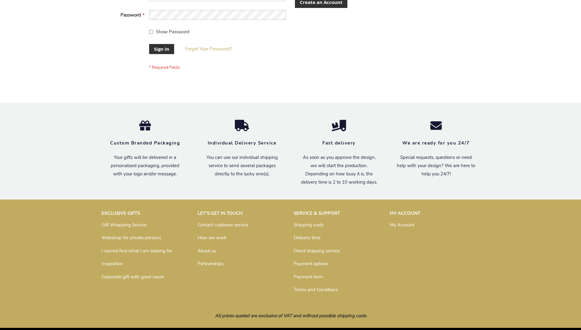
scroll to position [196, 0]
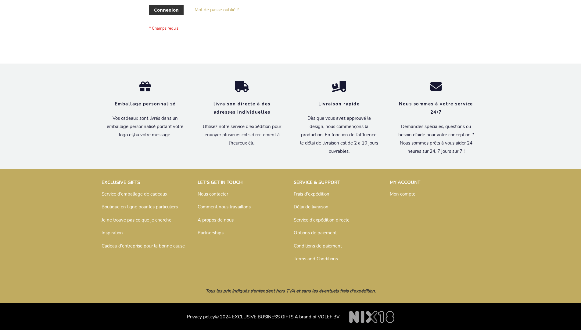
scroll to position [211, 0]
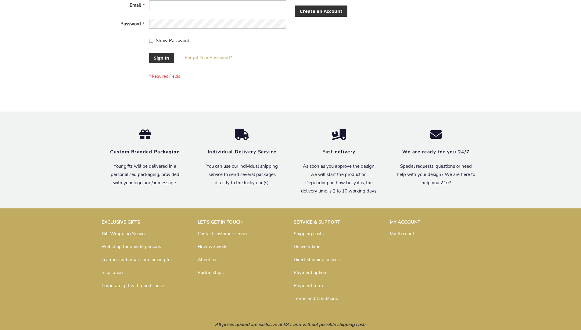
scroll to position [196, 0]
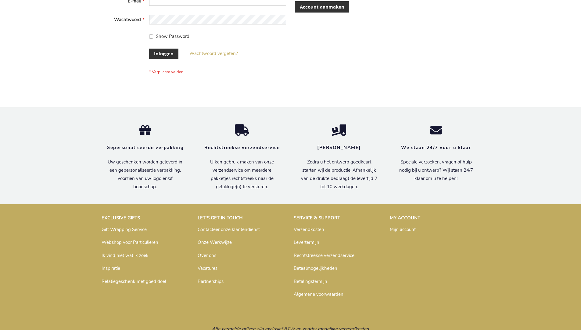
scroll to position [207, 0]
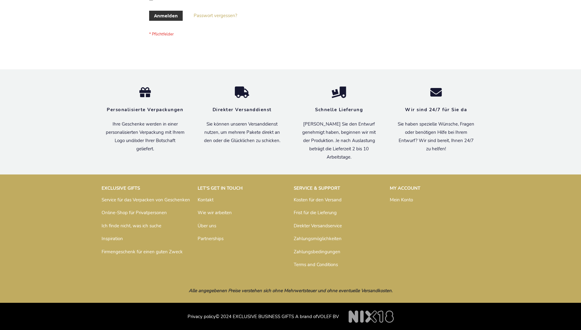
scroll to position [204, 0]
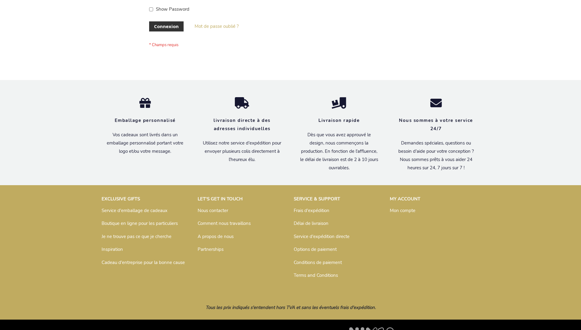
scroll to position [211, 0]
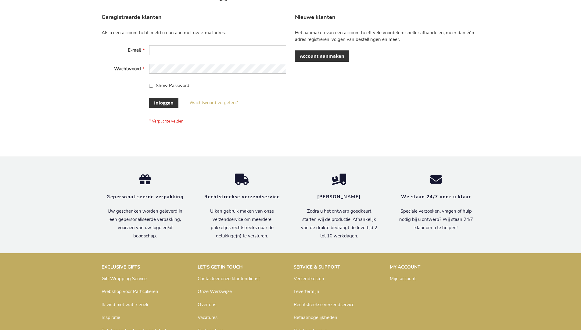
scroll to position [207, 0]
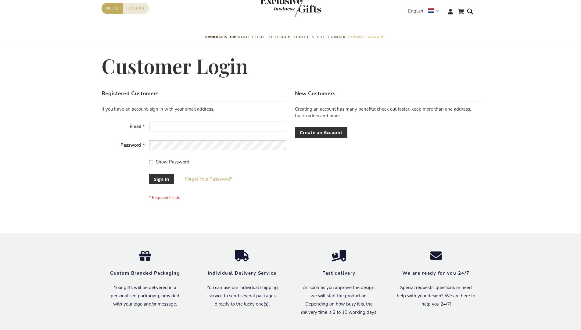
scroll to position [191, 0]
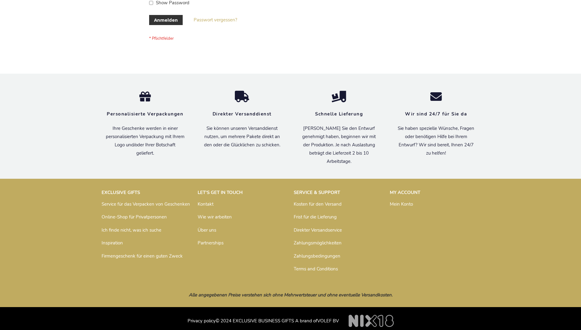
scroll to position [204, 0]
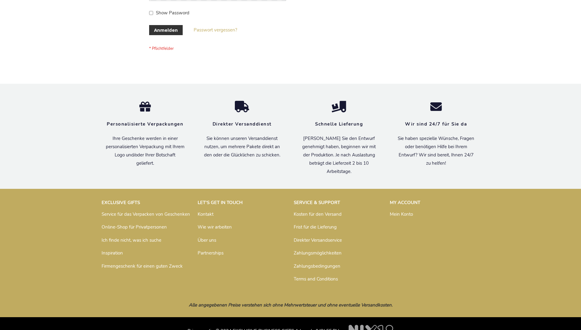
scroll to position [204, 0]
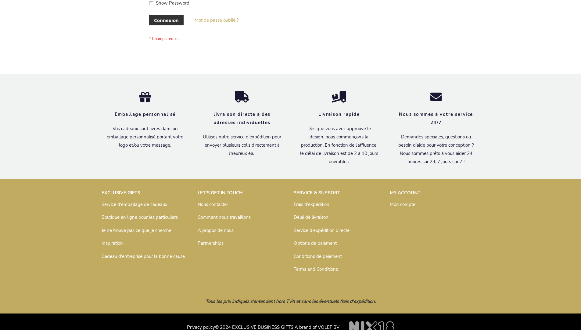
scroll to position [211, 0]
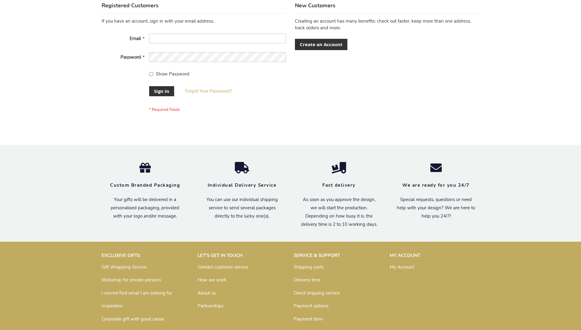
scroll to position [196, 0]
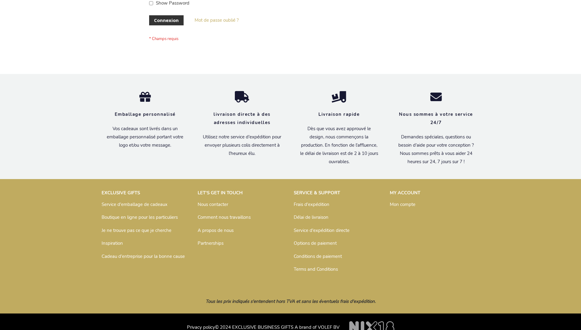
scroll to position [211, 0]
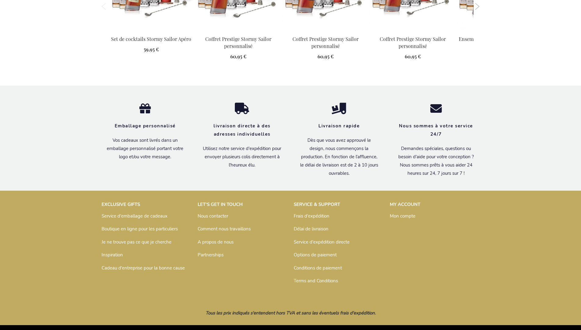
scroll to position [815, 0]
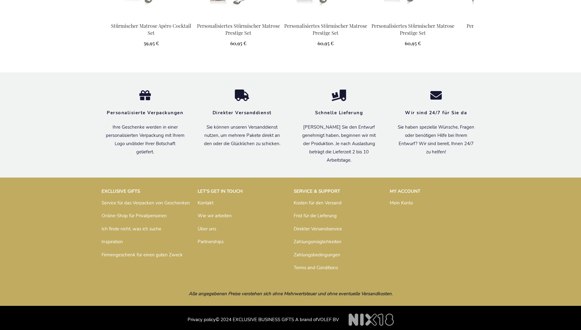
scroll to position [809, 0]
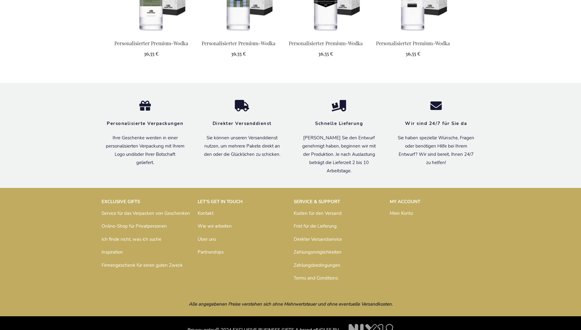
scroll to position [778, 0]
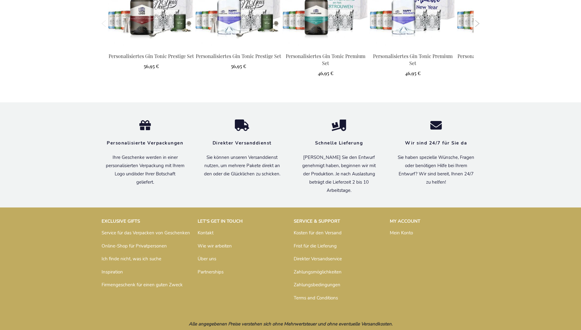
scroll to position [822, 0]
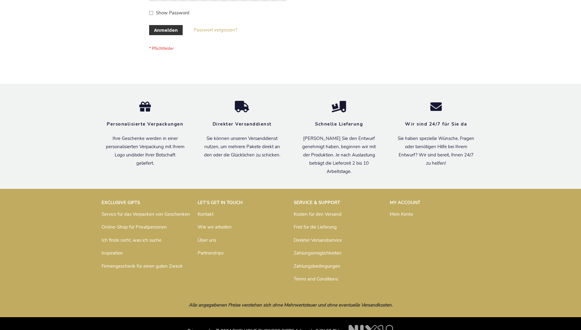
scroll to position [204, 0]
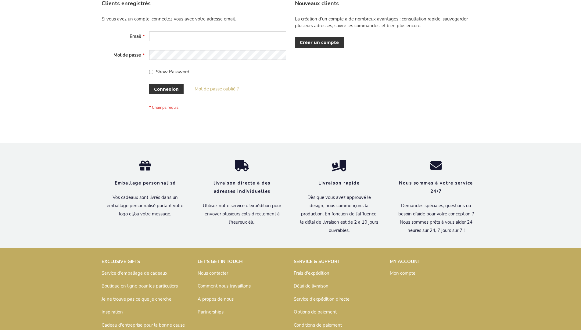
scroll to position [211, 0]
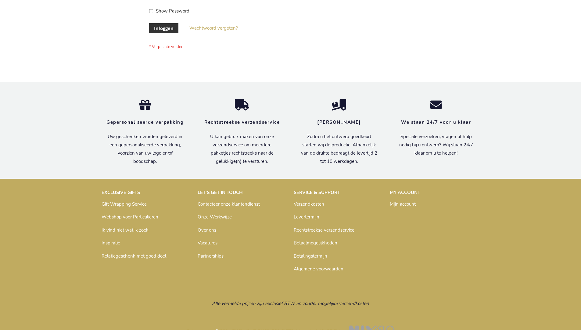
scroll to position [207, 0]
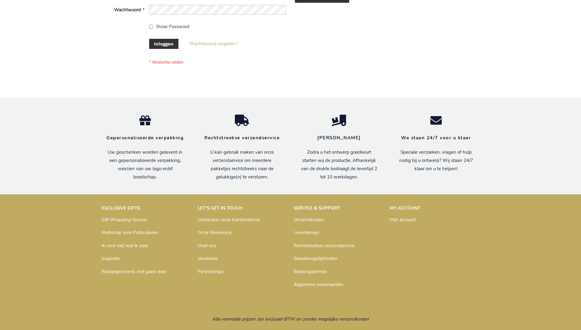
scroll to position [207, 0]
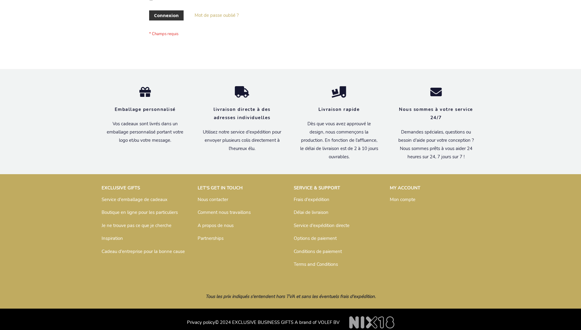
scroll to position [211, 0]
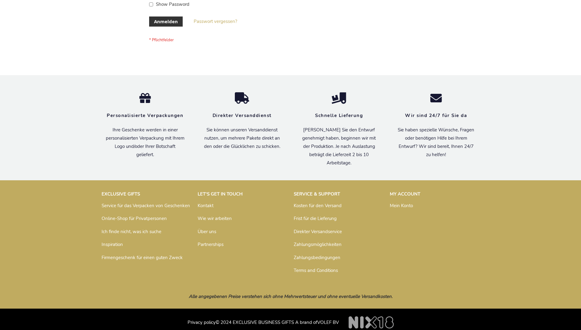
scroll to position [200, 0]
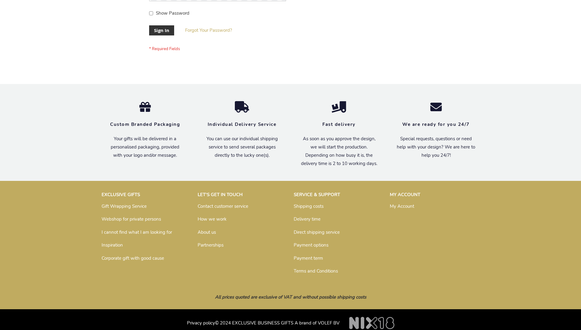
scroll to position [196, 0]
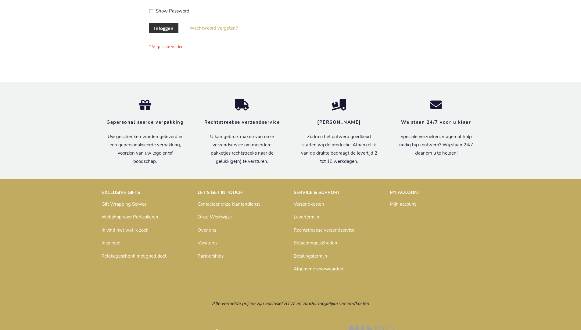
scroll to position [207, 0]
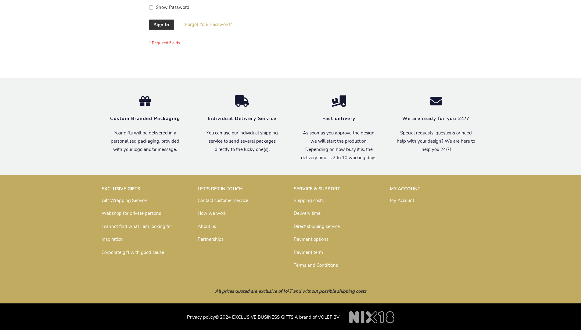
scroll to position [196, 0]
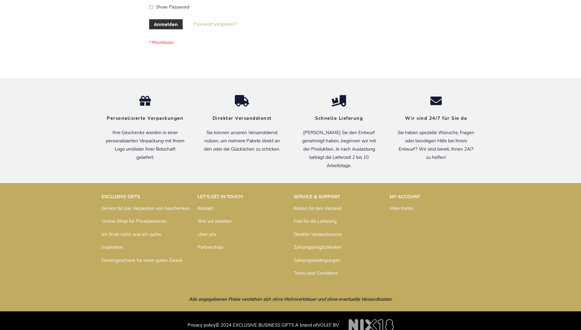
scroll to position [204, 0]
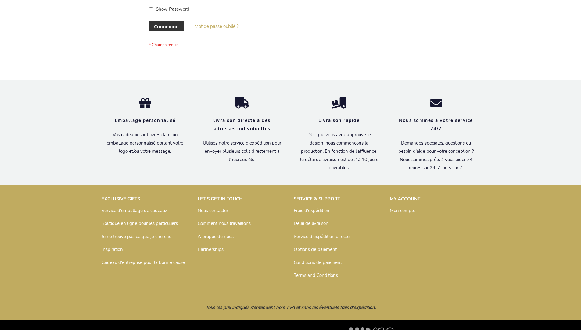
scroll to position [211, 0]
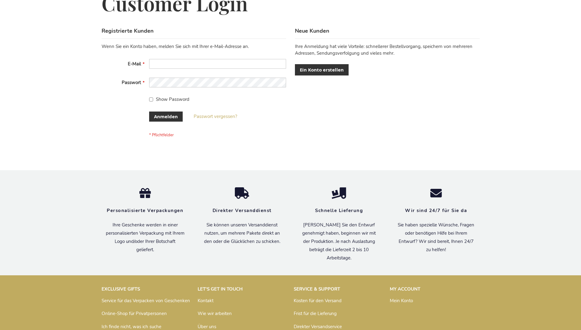
scroll to position [204, 0]
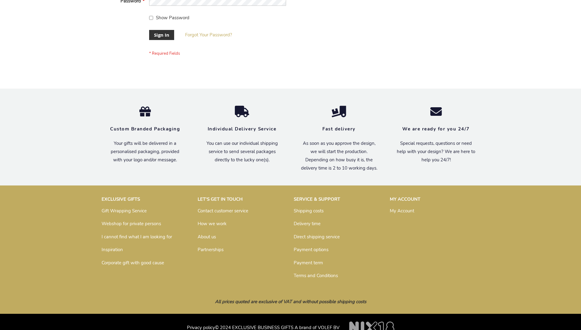
scroll to position [196, 0]
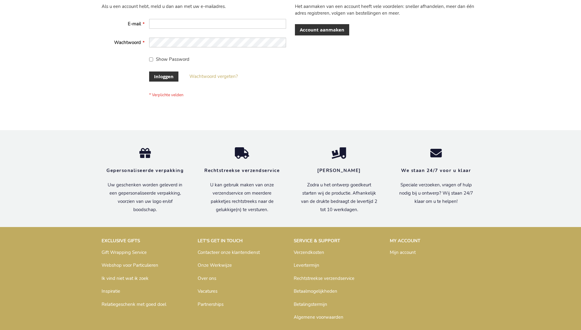
scroll to position [207, 0]
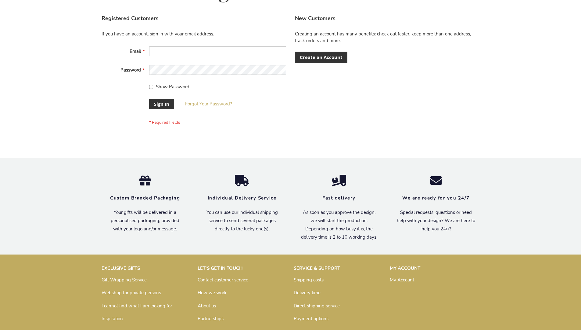
scroll to position [196, 0]
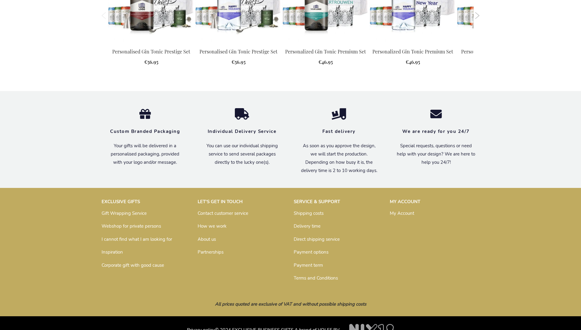
scroll to position [793, 0]
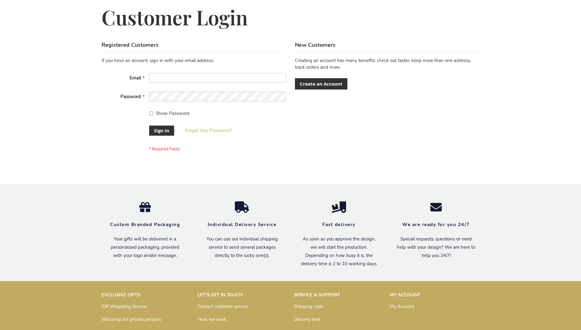
scroll to position [196, 0]
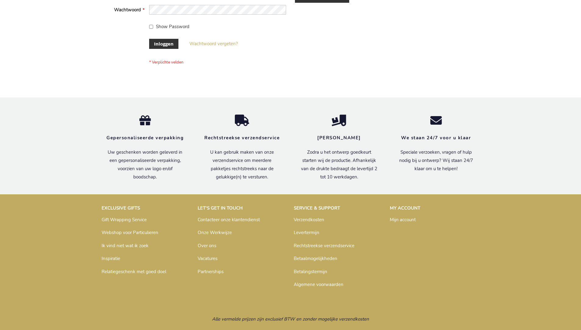
scroll to position [207, 0]
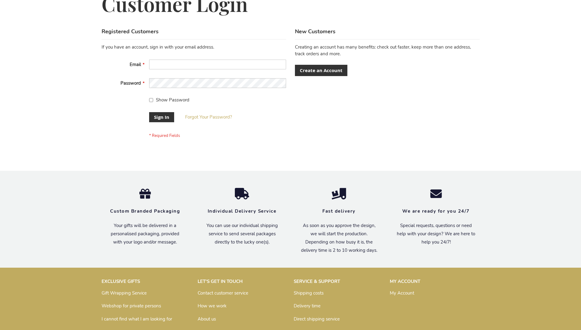
scroll to position [196, 0]
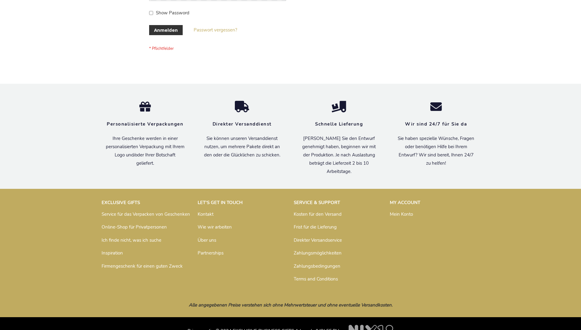
scroll to position [204, 0]
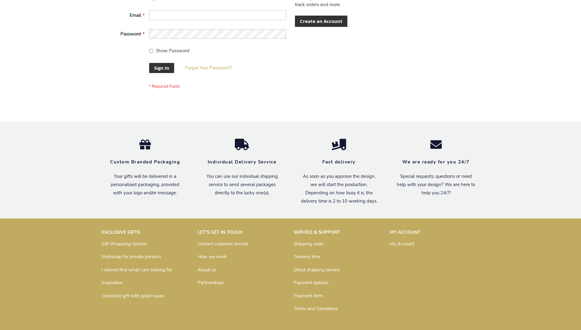
scroll to position [196, 0]
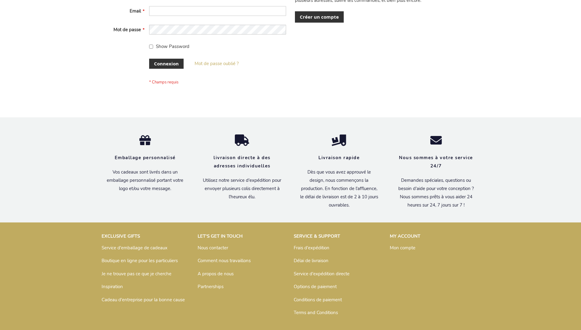
scroll to position [211, 0]
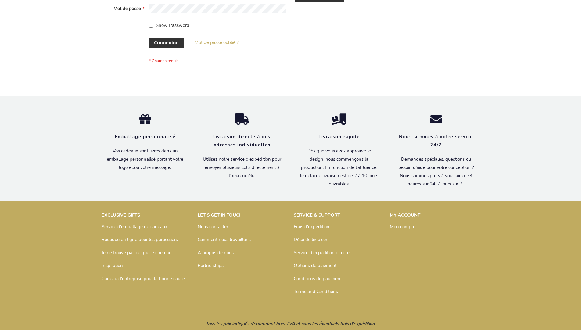
scroll to position [211, 0]
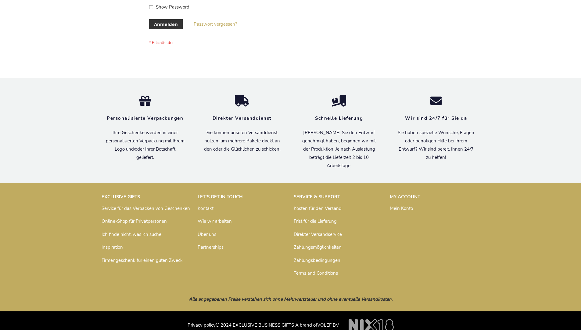
scroll to position [204, 0]
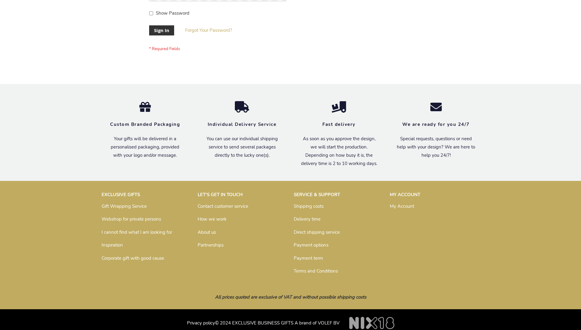
scroll to position [196, 0]
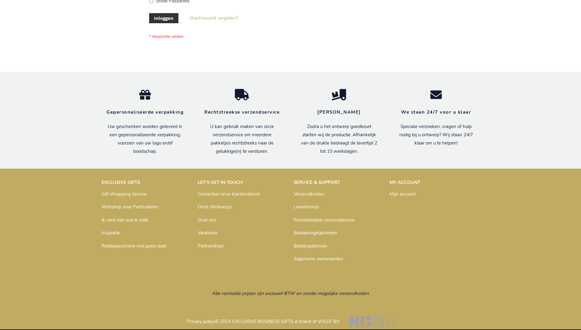
scroll to position [207, 0]
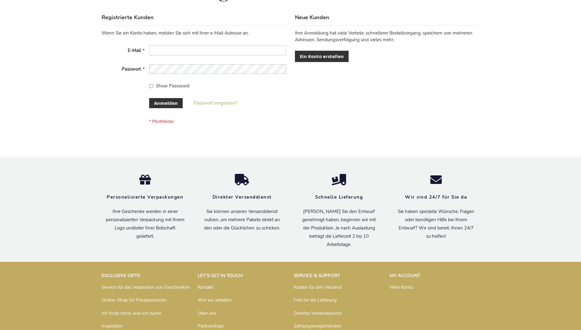
scroll to position [204, 0]
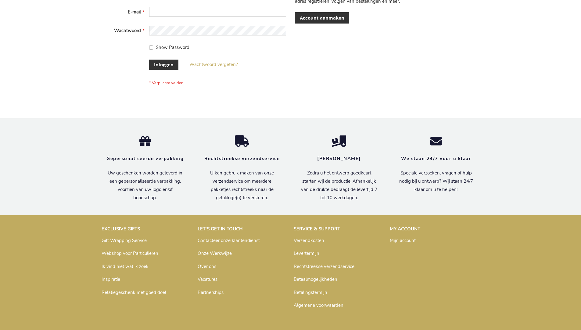
scroll to position [207, 0]
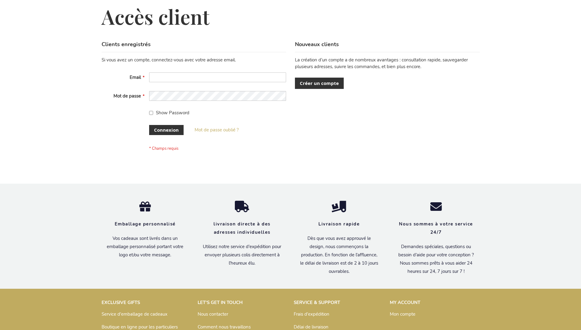
scroll to position [211, 0]
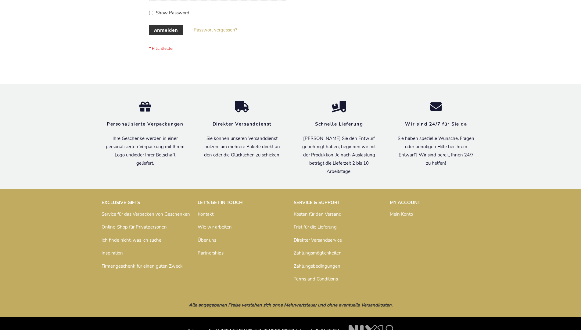
scroll to position [204, 0]
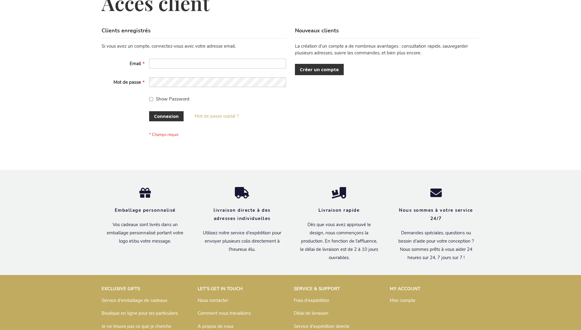
scroll to position [211, 0]
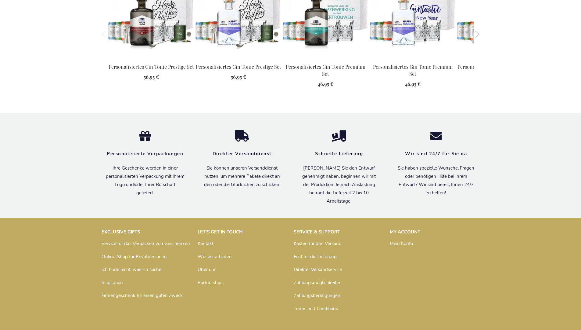
scroll to position [822, 0]
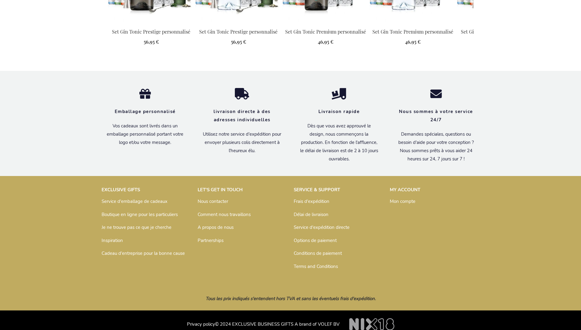
scroll to position [821, 0]
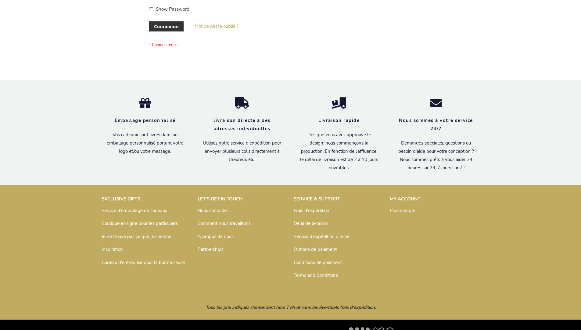
scroll to position [211, 0]
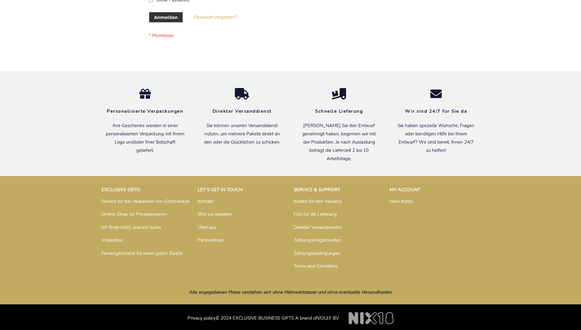
scroll to position [204, 0]
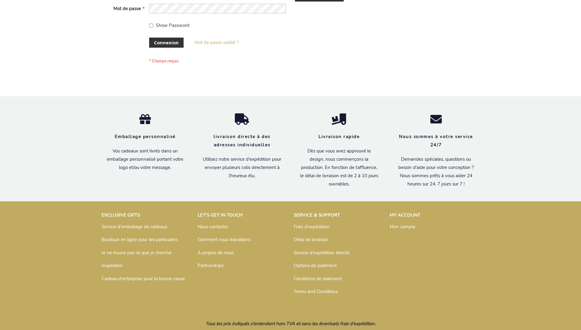
scroll to position [211, 0]
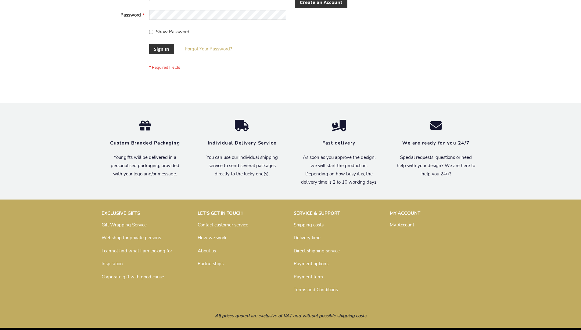
scroll to position [196, 0]
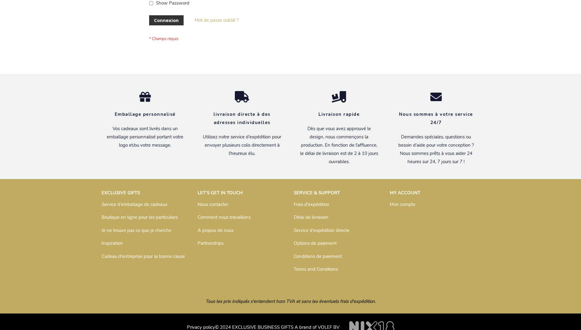
scroll to position [211, 0]
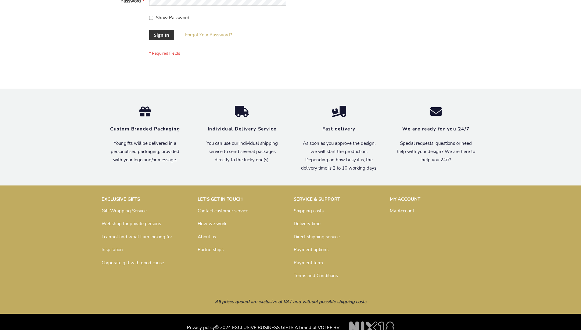
scroll to position [196, 0]
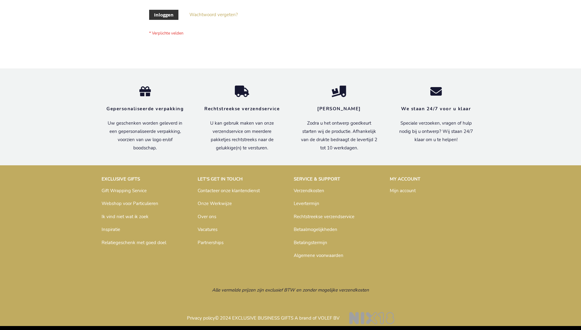
scroll to position [207, 0]
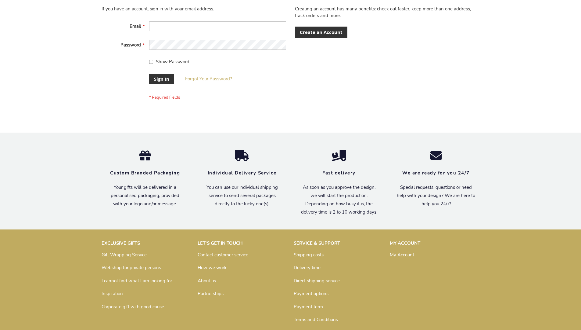
scroll to position [196, 0]
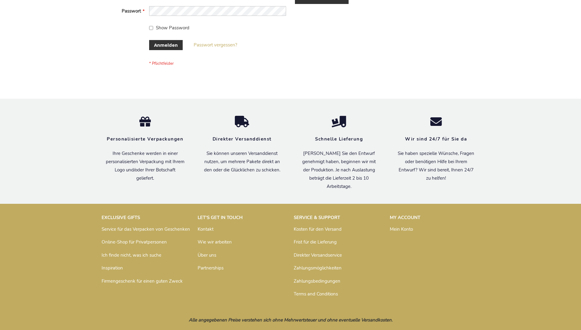
scroll to position [204, 0]
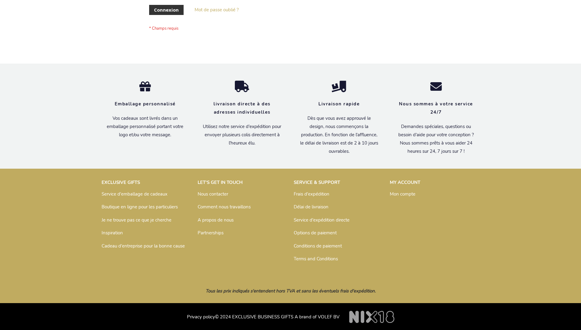
scroll to position [211, 0]
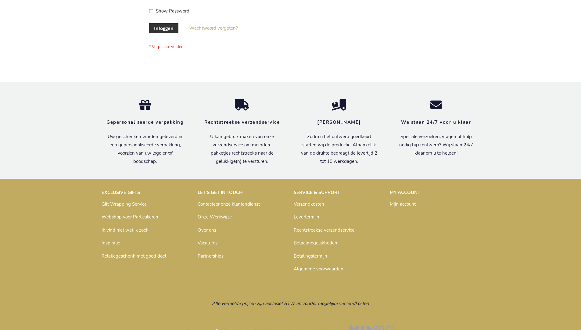
scroll to position [207, 0]
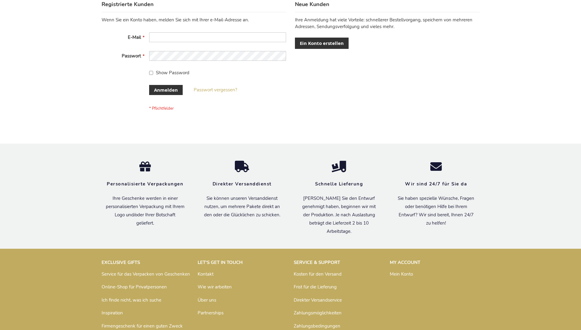
scroll to position [204, 0]
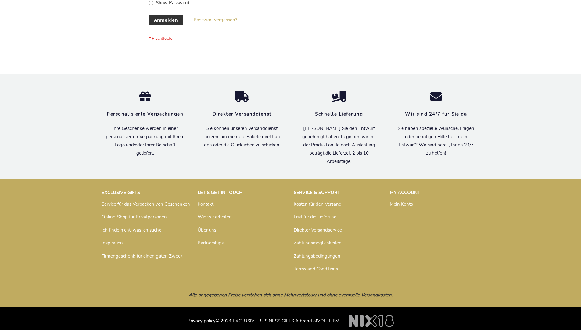
scroll to position [204, 0]
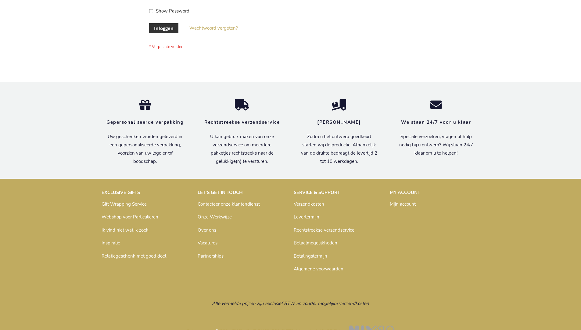
scroll to position [207, 0]
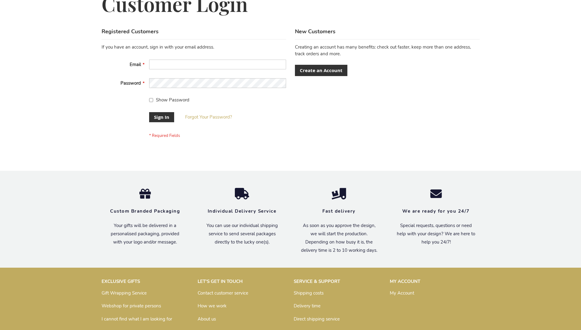
scroll to position [196, 0]
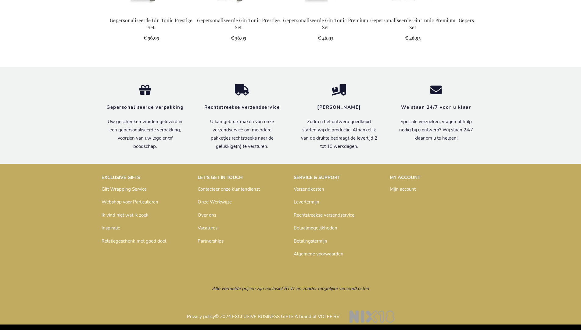
scroll to position [818, 0]
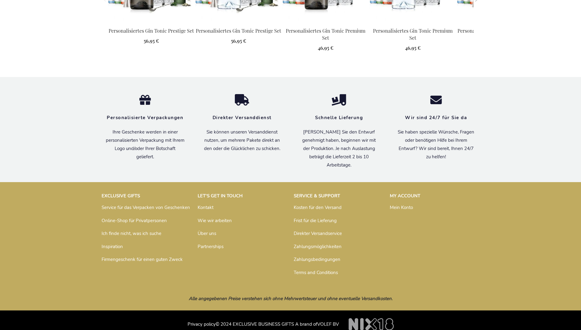
scroll to position [822, 0]
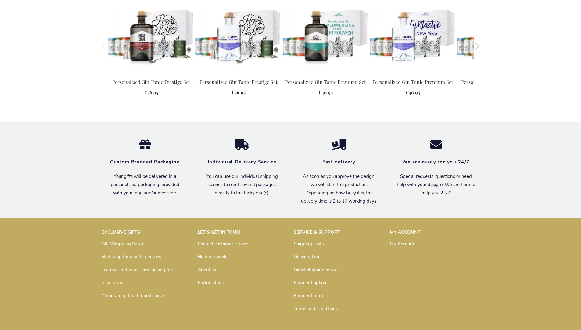
scroll to position [793, 0]
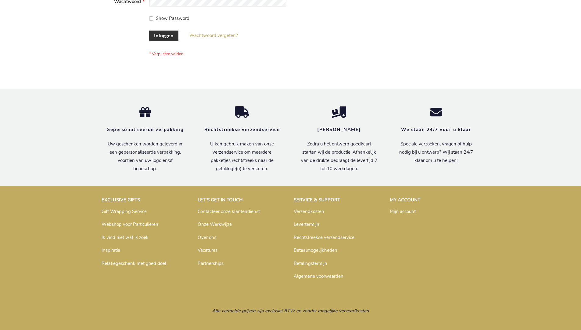
scroll to position [207, 0]
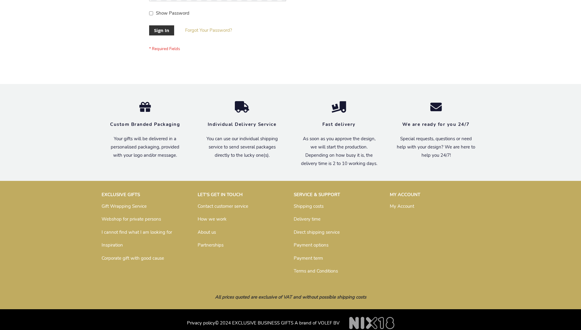
scroll to position [196, 0]
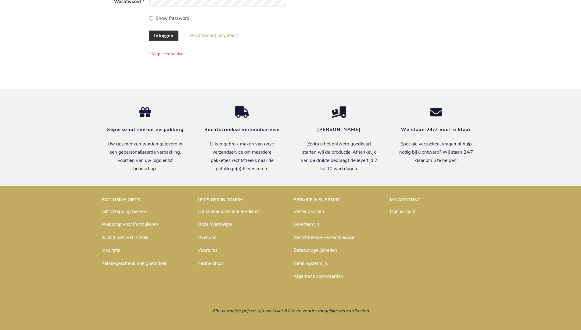
scroll to position [207, 0]
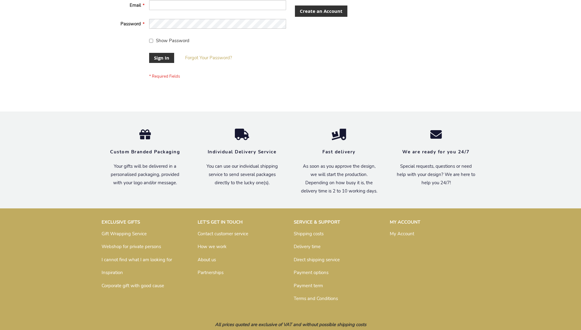
scroll to position [196, 0]
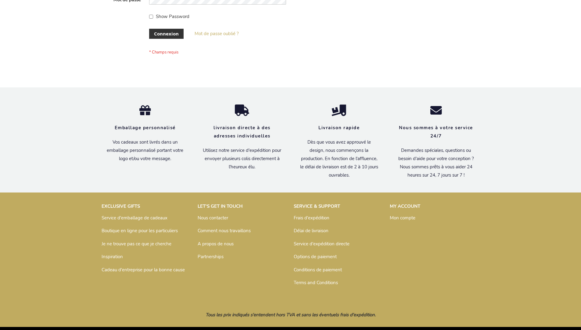
scroll to position [211, 0]
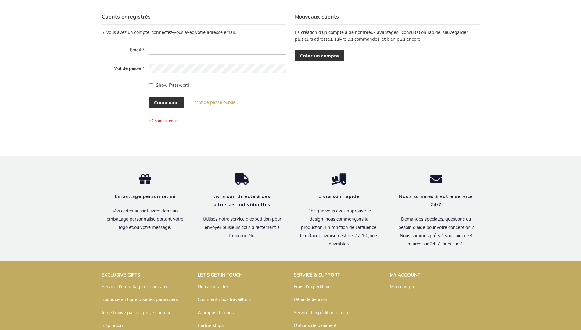
scroll to position [211, 0]
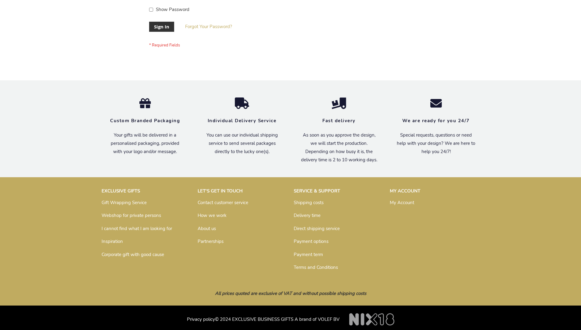
scroll to position [196, 0]
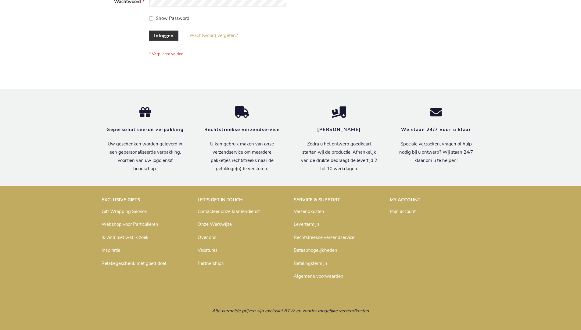
scroll to position [207, 0]
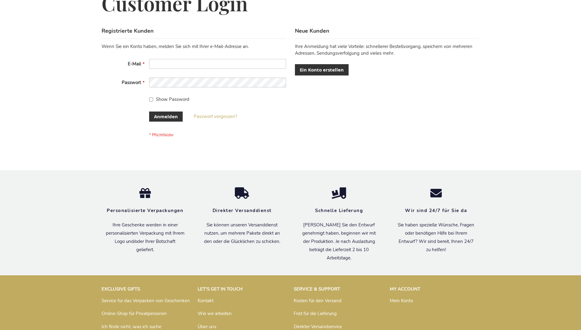
scroll to position [204, 0]
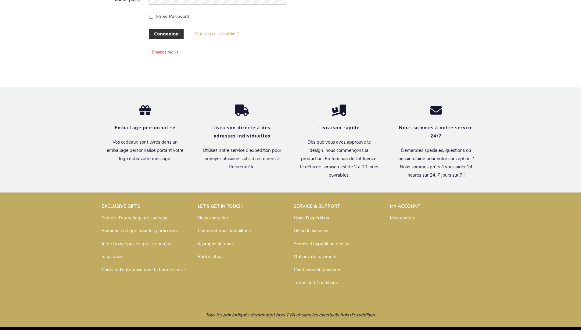
scroll to position [211, 0]
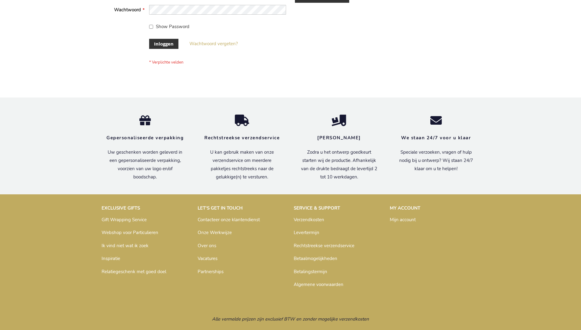
scroll to position [207, 0]
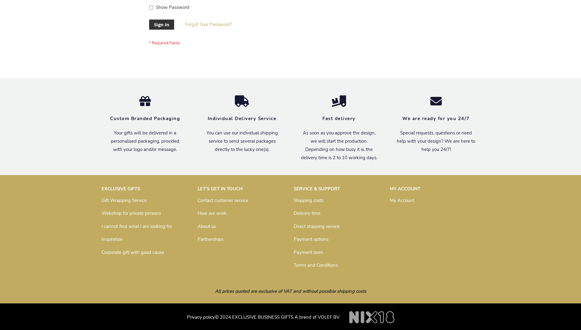
scroll to position [196, 0]
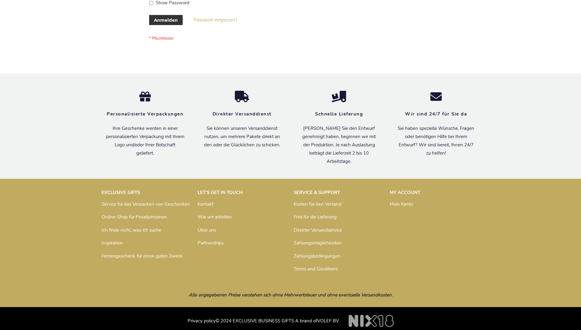
scroll to position [204, 0]
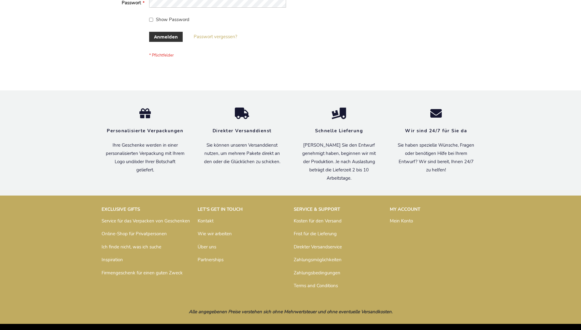
scroll to position [204, 0]
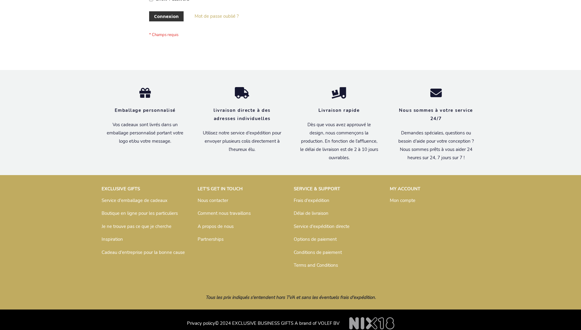
scroll to position [206, 0]
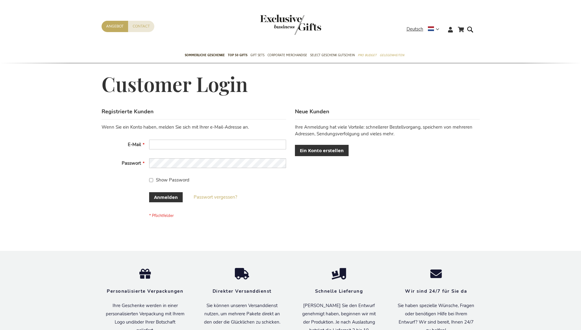
scroll to position [204, 0]
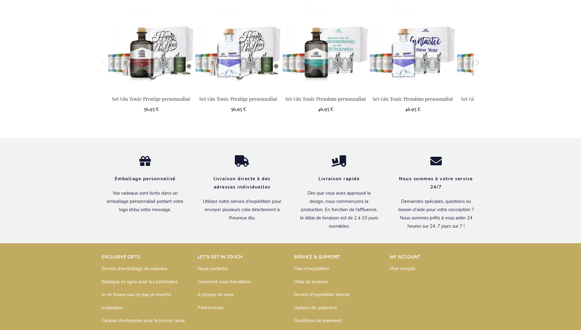
scroll to position [821, 0]
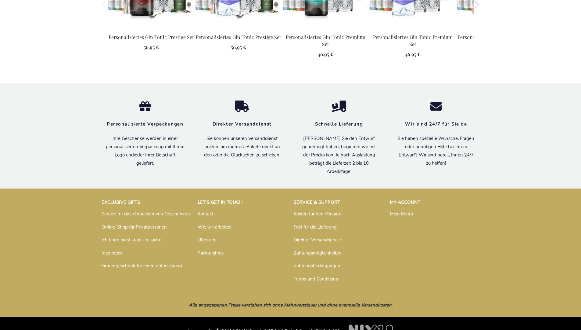
scroll to position [822, 0]
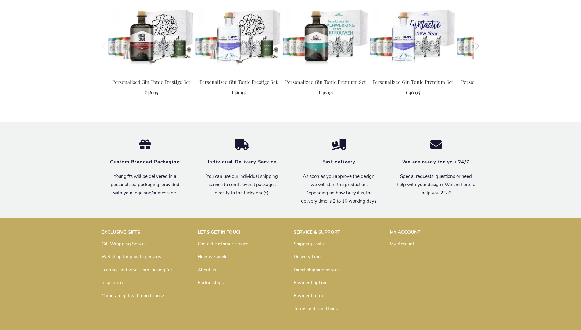
scroll to position [793, 0]
